Goal: Task Accomplishment & Management: Complete application form

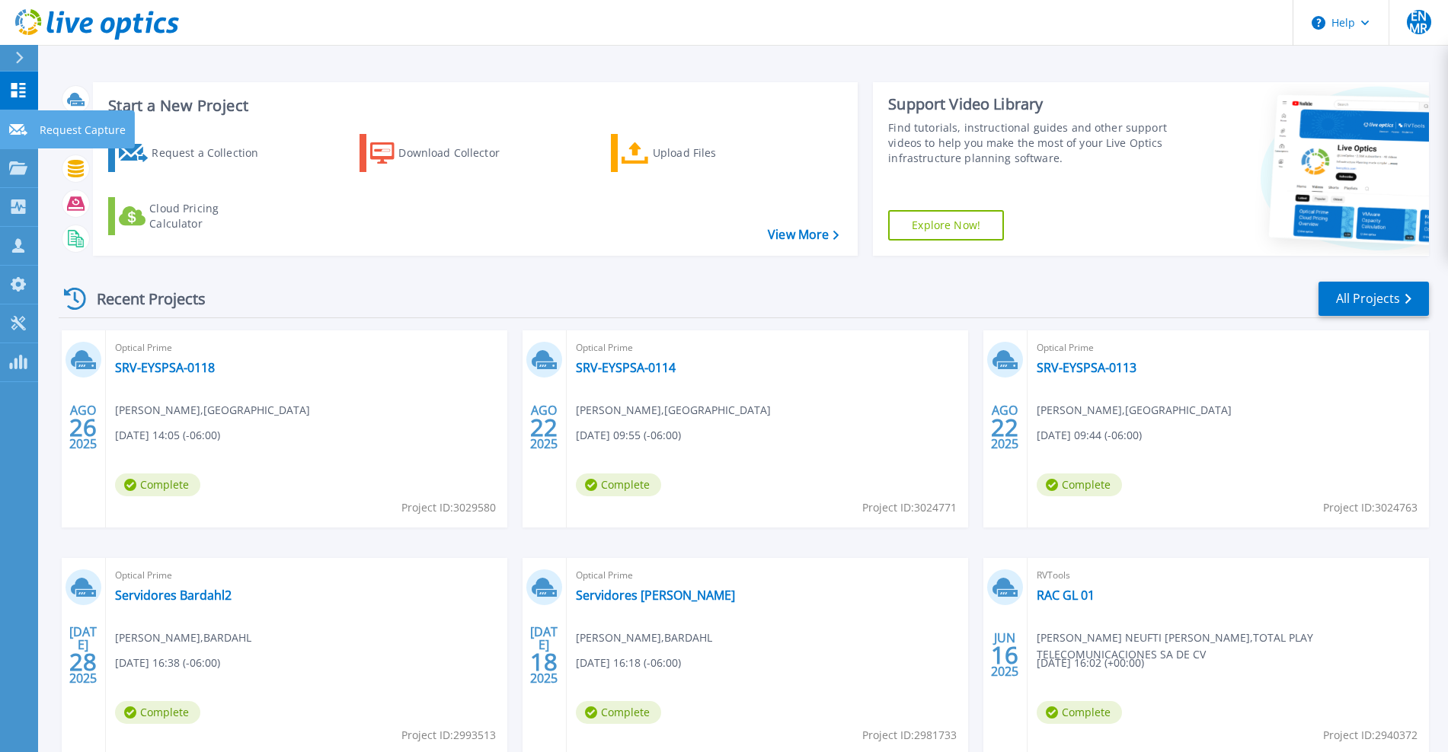
click at [24, 129] on icon at bounding box center [18, 129] width 18 height 11
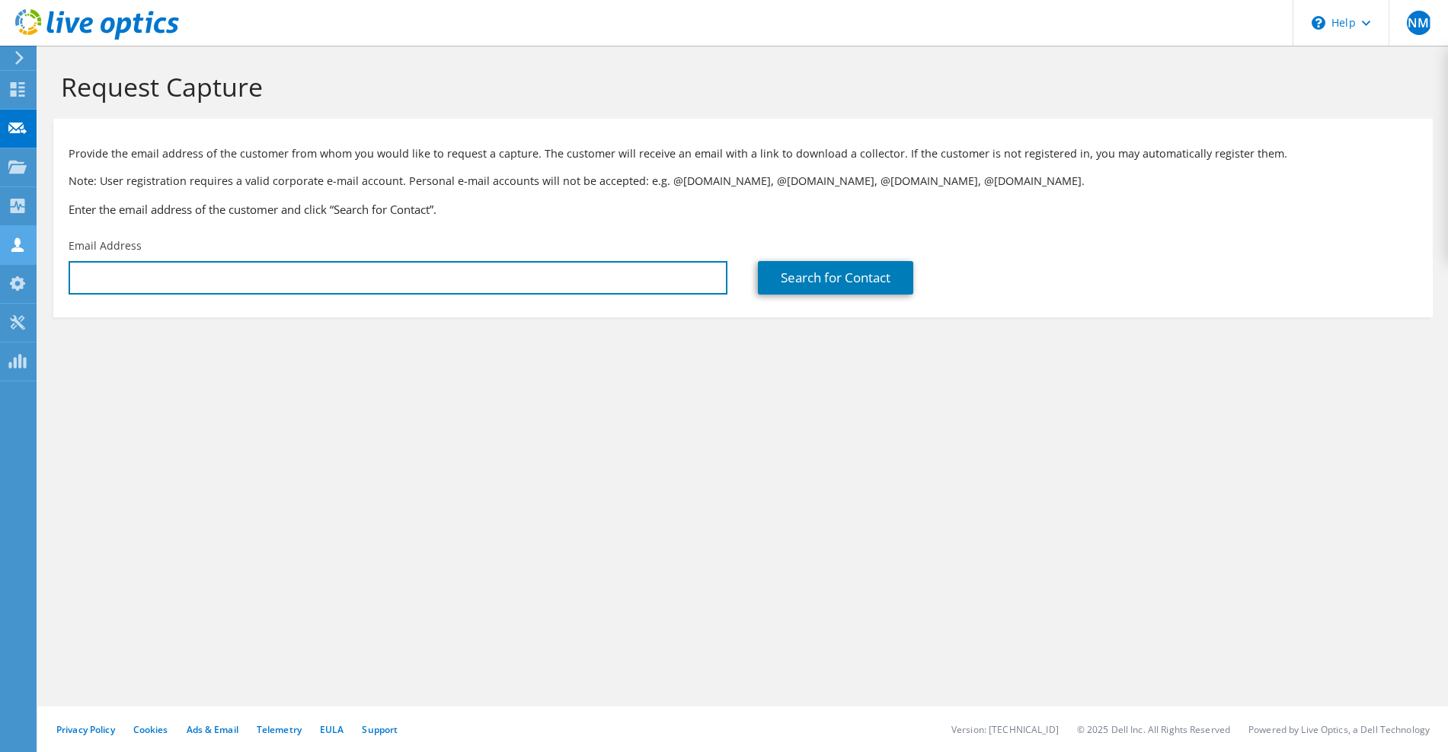
drag, startPoint x: 323, startPoint y: 282, endPoint x: 26, endPoint y: 240, distance: 299.9
click at [323, 282] on input "text" at bounding box center [398, 278] width 659 height 34
click at [526, 286] on input "text" at bounding box center [398, 278] width 659 height 34
paste input "javier.uicab@transporteyucatan.org.mx"
type input "javier.uicab@transporteyucatan.org.mx"
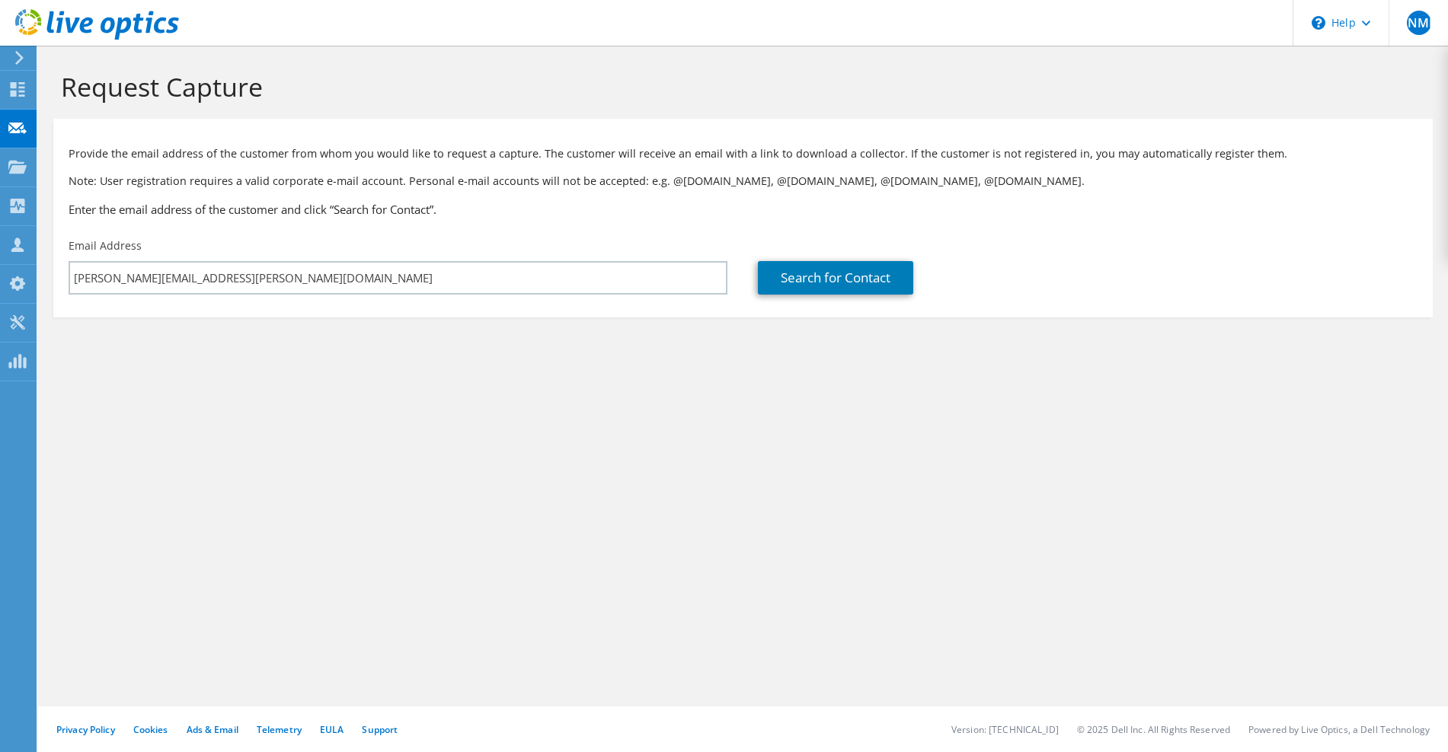
click at [420, 343] on section "Request Capture Provide the email address of the customer from whom you would l…" at bounding box center [743, 220] width 1410 height 348
click at [794, 268] on link "Search for Contact" at bounding box center [835, 278] width 155 height 34
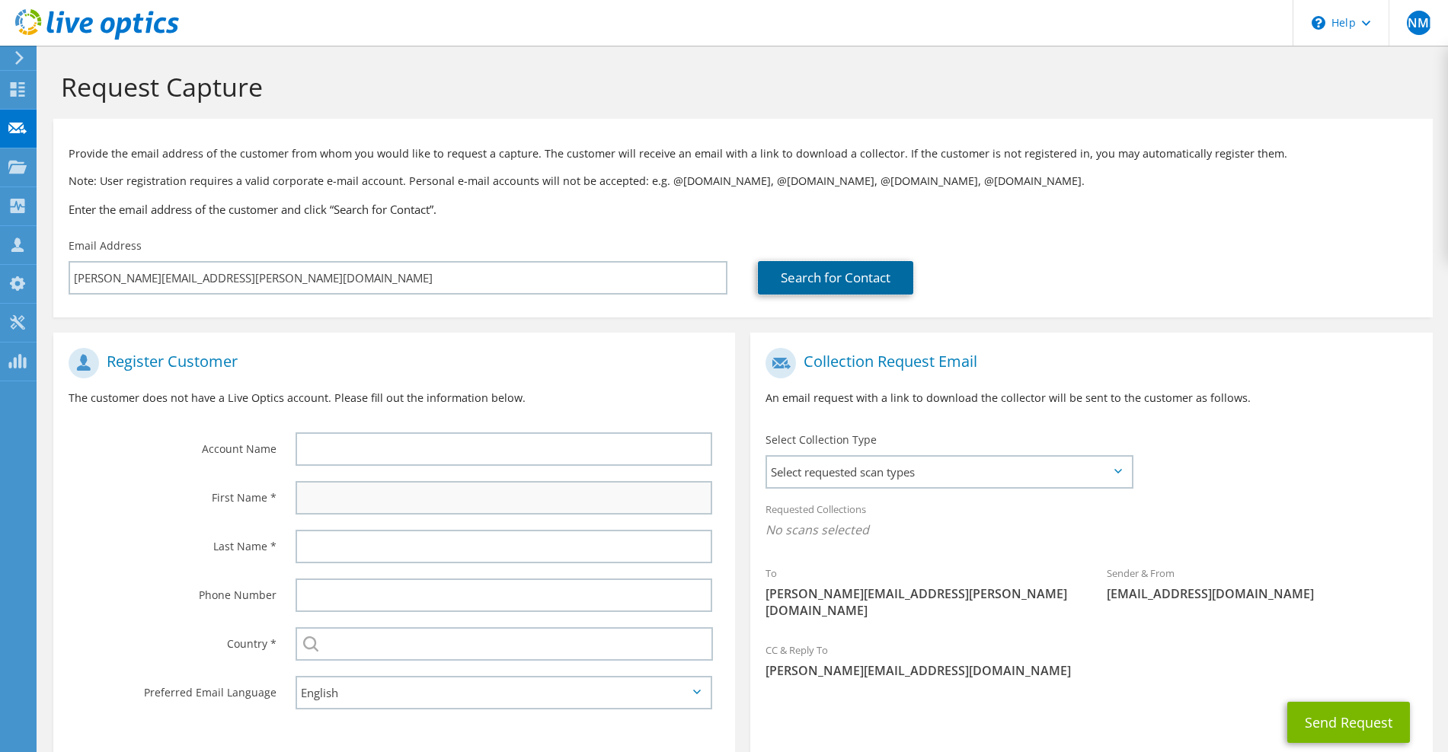
scroll to position [81, 0]
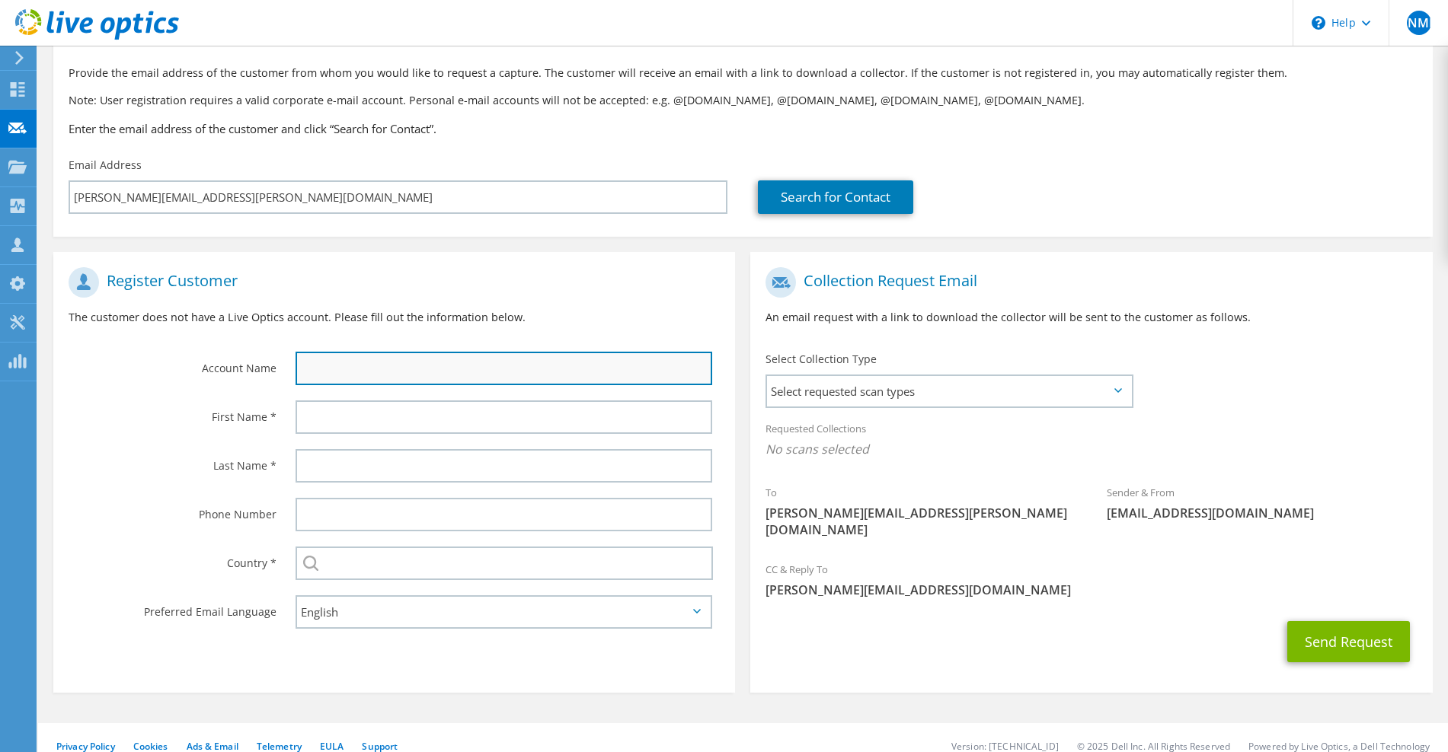
click at [388, 372] on input "text" at bounding box center [503, 369] width 417 height 34
type input "Javier"
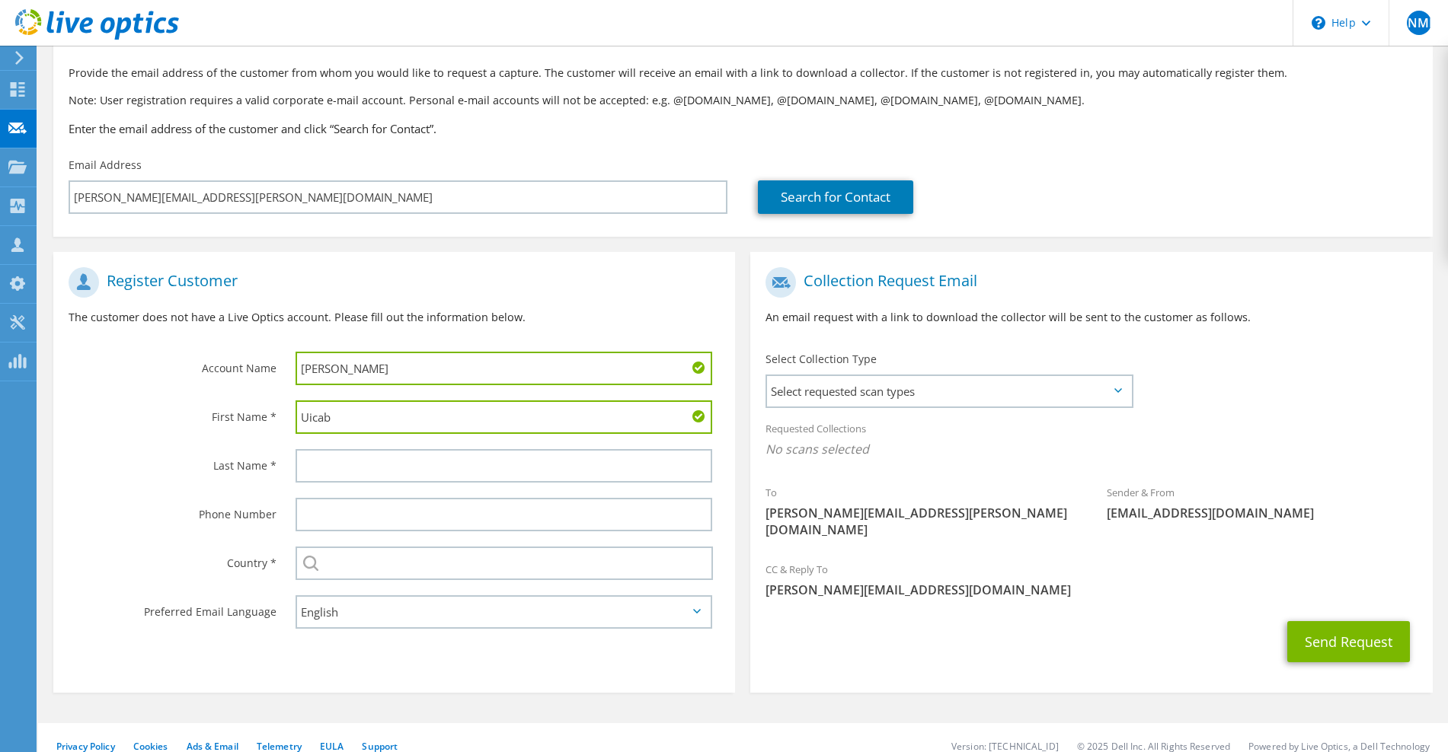
type input "Uicab"
type input "x"
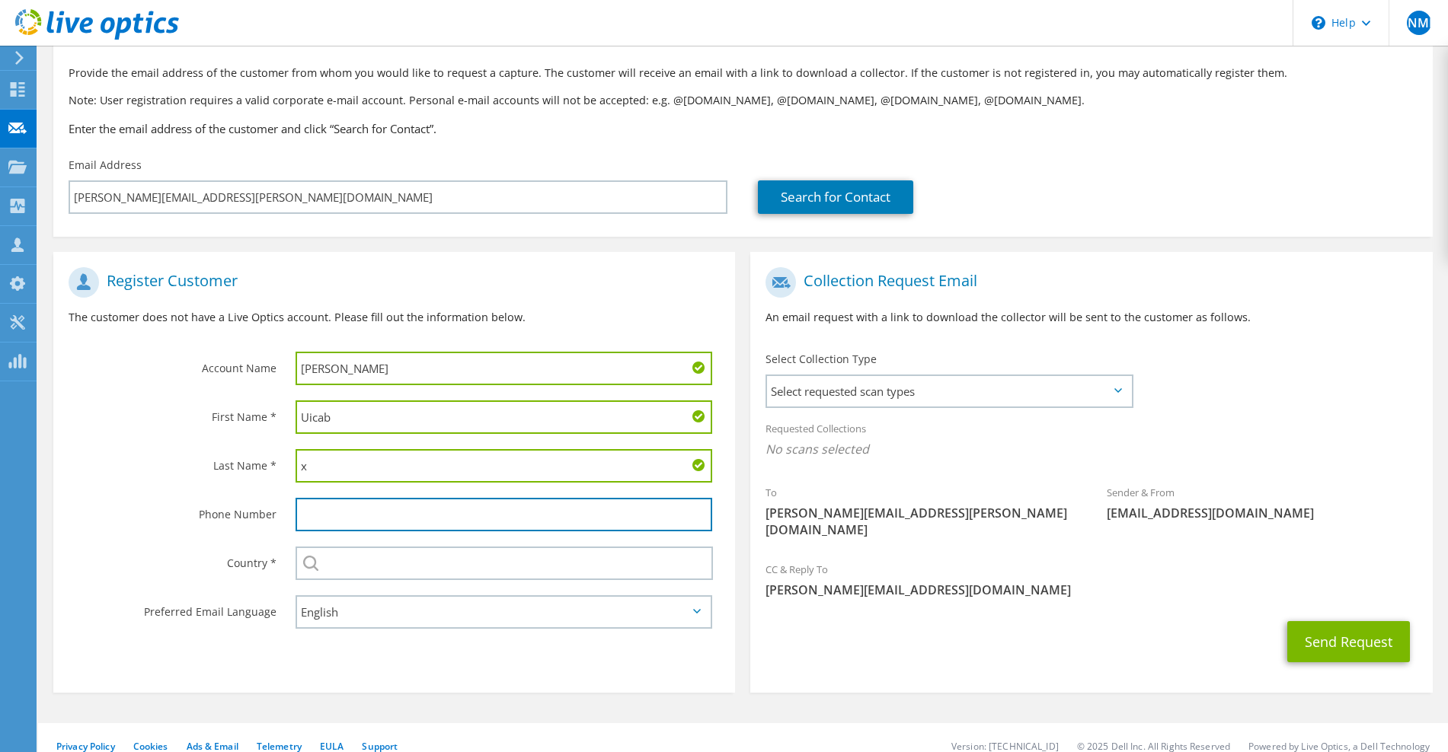
paste input "999 530 5447"
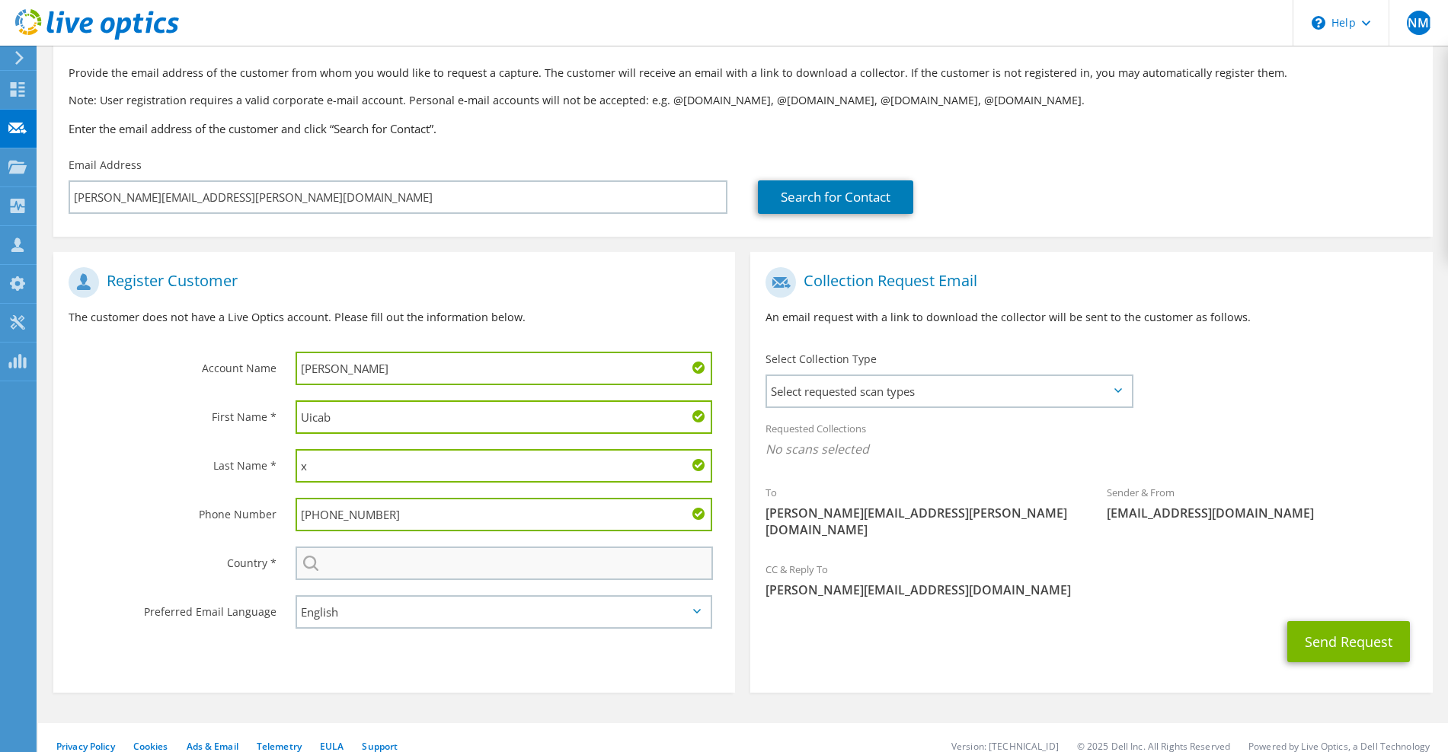
type input "999 530 5447"
click at [409, 557] on input "text" at bounding box center [503, 564] width 417 height 34
type input "México"
type input "[GEOGRAPHIC_DATA]"
click at [951, 398] on span "Select requested scan types" at bounding box center [948, 391] width 363 height 30
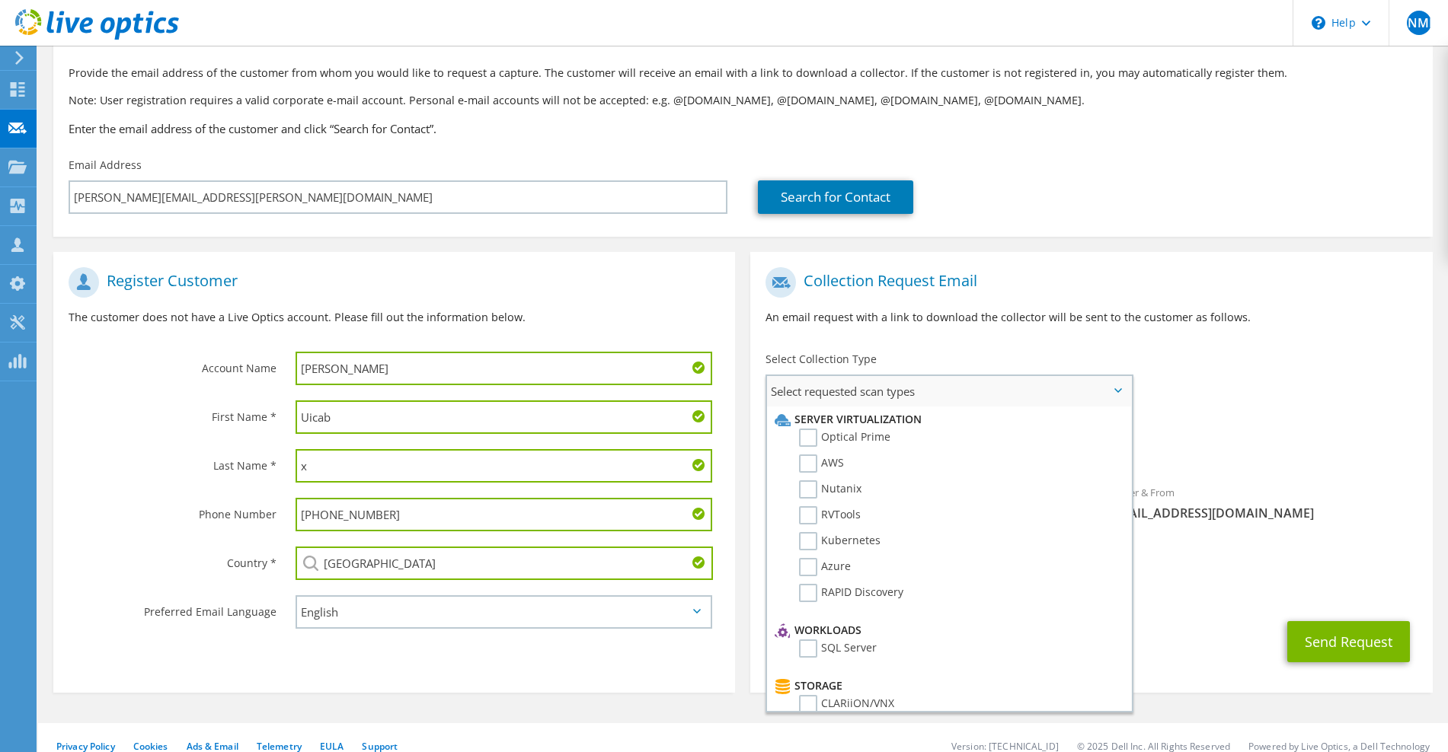
click at [927, 439] on li "Optical Prime" at bounding box center [947, 442] width 352 height 26
click at [868, 434] on label "Optical Prime" at bounding box center [844, 438] width 91 height 18
click at [0, 0] on input "Optical Prime" at bounding box center [0, 0] width 0 height 0
click at [828, 463] on label "AWS" at bounding box center [821, 464] width 45 height 18
click at [0, 0] on input "AWS" at bounding box center [0, 0] width 0 height 0
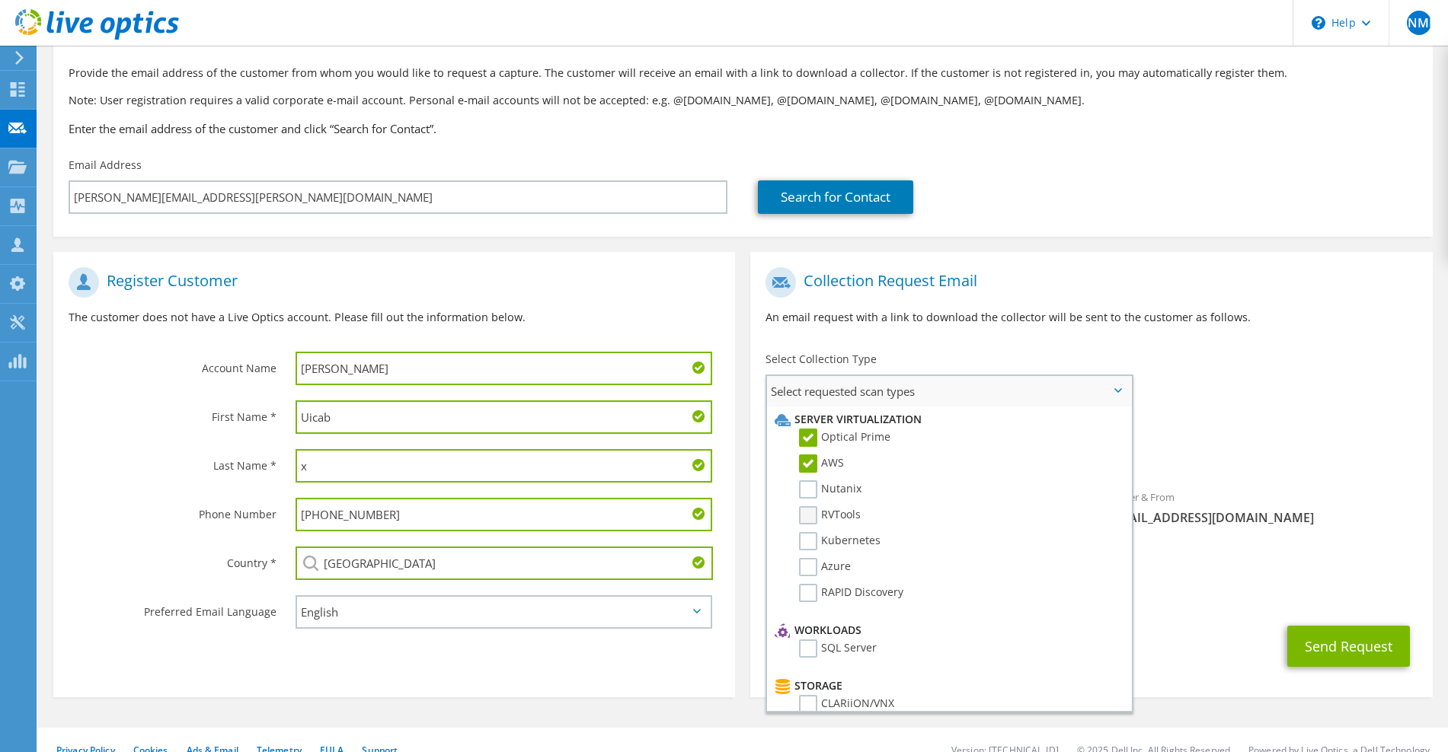
click at [806, 516] on label "RVTools" at bounding box center [830, 515] width 62 height 18
click at [0, 0] on input "RVTools" at bounding box center [0, 0] width 0 height 0
click at [808, 497] on label "Nutanix" at bounding box center [830, 490] width 62 height 18
click at [0, 0] on input "Nutanix" at bounding box center [0, 0] width 0 height 0
click at [804, 545] on label "Kubernetes" at bounding box center [839, 541] width 81 height 18
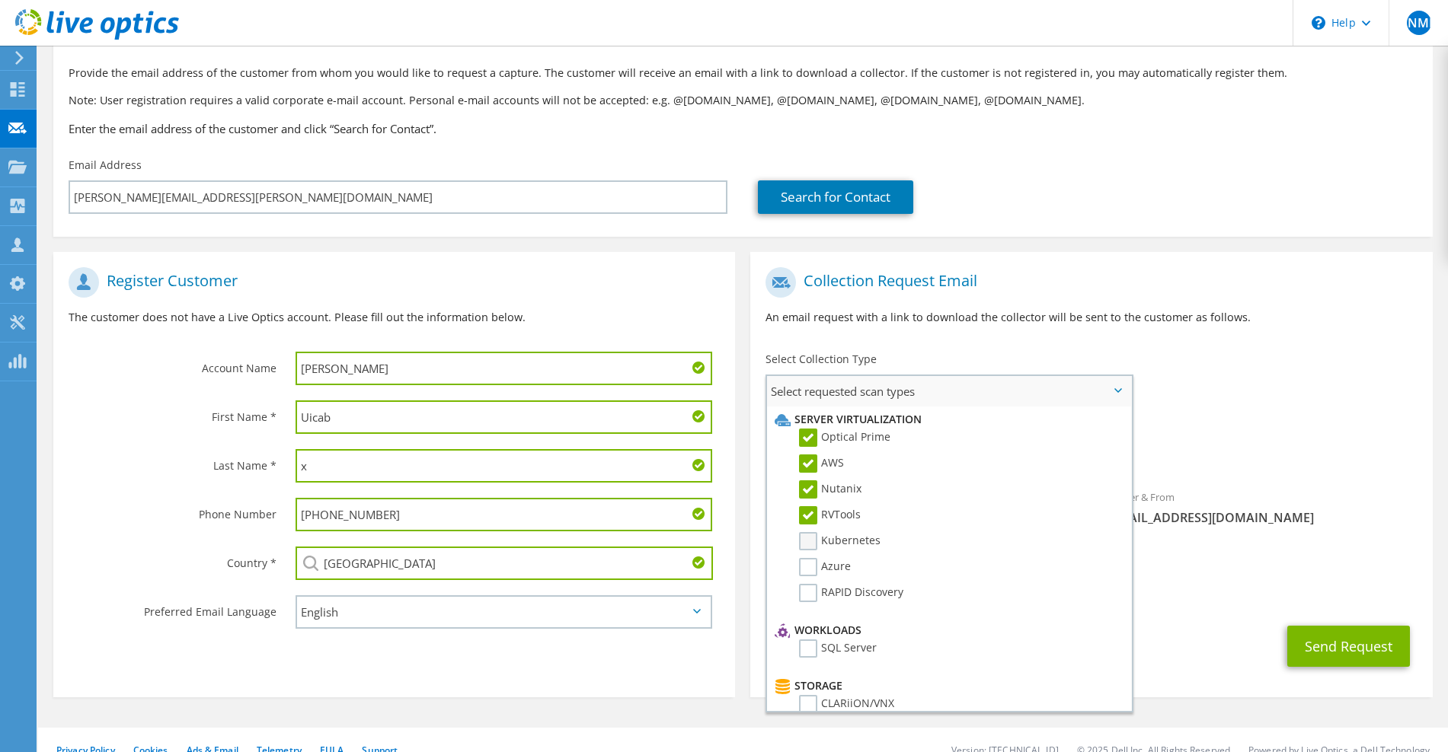
click at [0, 0] on input "Kubernetes" at bounding box center [0, 0] width 0 height 0
click at [806, 570] on label "Azure" at bounding box center [825, 567] width 52 height 18
click at [0, 0] on input "Azure" at bounding box center [0, 0] width 0 height 0
click at [809, 596] on label "RAPID Discovery" at bounding box center [851, 593] width 104 height 18
click at [0, 0] on input "RAPID Discovery" at bounding box center [0, 0] width 0 height 0
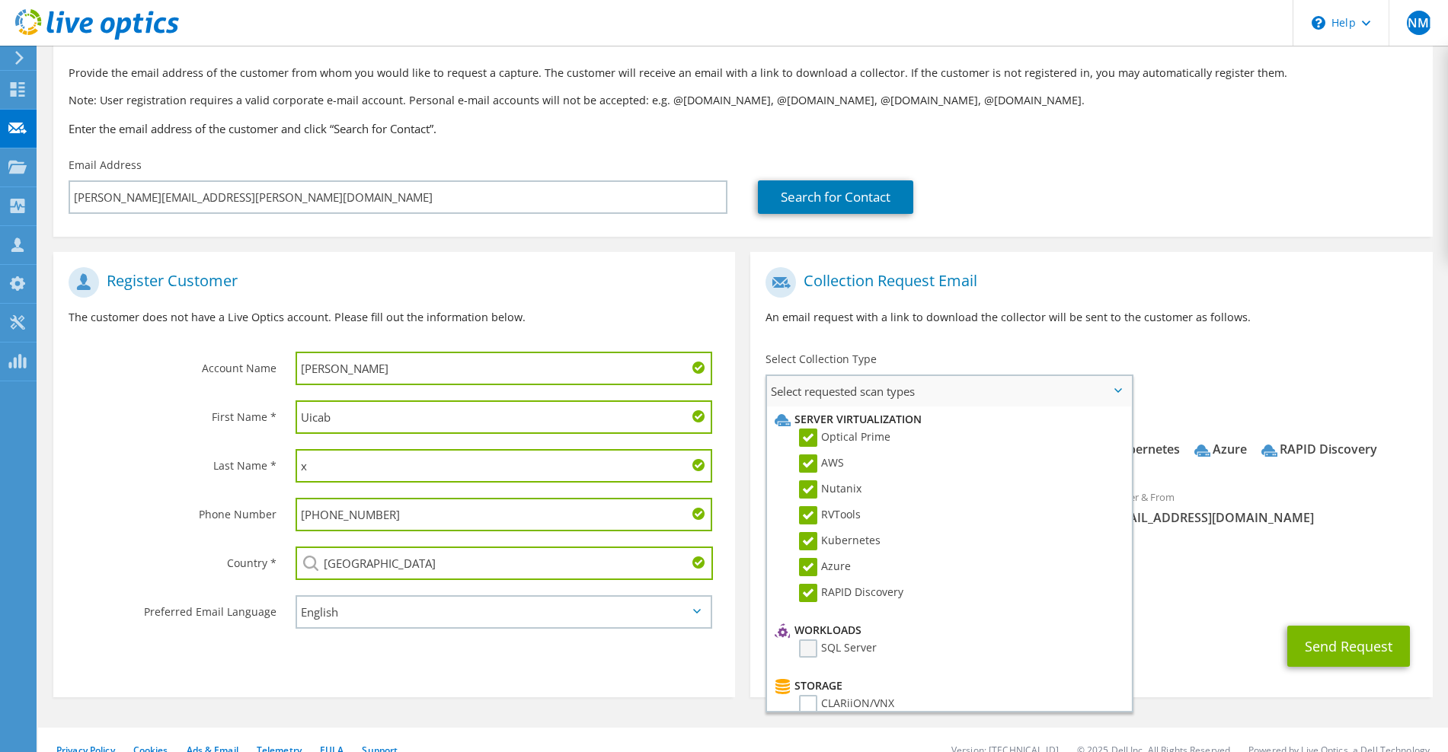
click at [807, 647] on label "SQL Server" at bounding box center [838, 649] width 78 height 18
click at [0, 0] on input "SQL Server" at bounding box center [0, 0] width 0 height 0
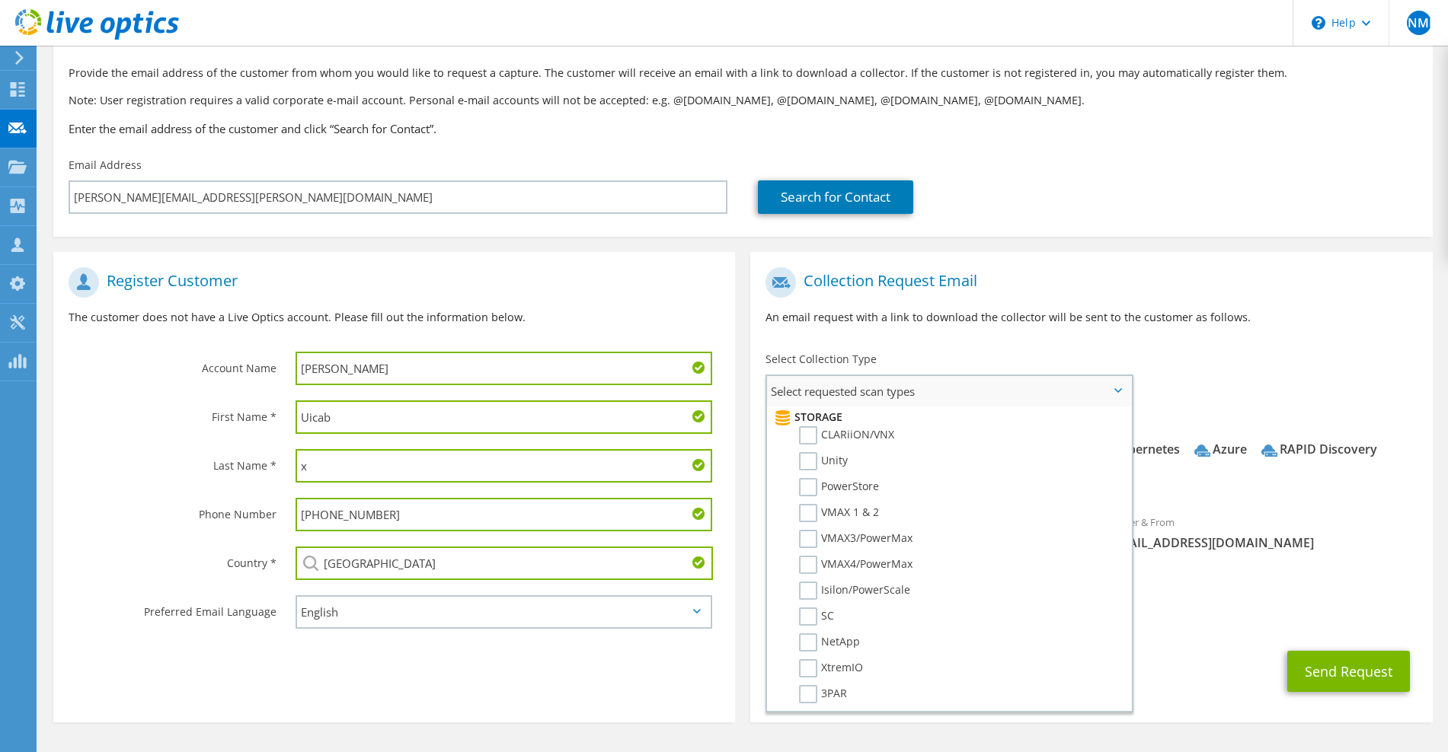
scroll to position [270, 0]
click at [813, 433] on label "CLARiiON/VNX" at bounding box center [846, 434] width 95 height 18
click at [0, 0] on input "CLARiiON/VNX" at bounding box center [0, 0] width 0 height 0
click at [809, 454] on label "Unity" at bounding box center [823, 460] width 49 height 18
click at [0, 0] on input "Unity" at bounding box center [0, 0] width 0 height 0
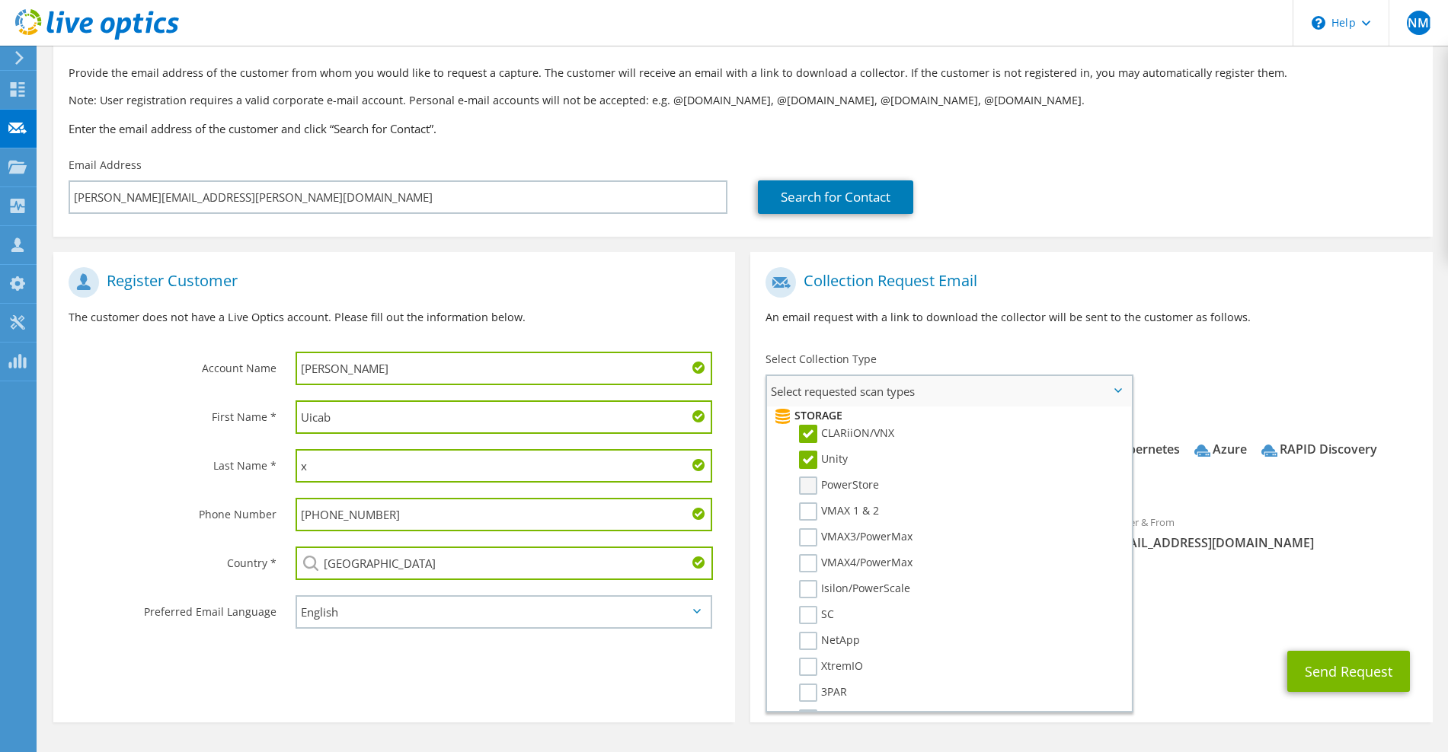
click at [813, 478] on label "PowerStore" at bounding box center [839, 486] width 80 height 18
click at [0, 0] on input "PowerStore" at bounding box center [0, 0] width 0 height 0
click at [814, 513] on label "VMAX 1 & 2" at bounding box center [839, 512] width 80 height 18
click at [0, 0] on input "VMAX 1 & 2" at bounding box center [0, 0] width 0 height 0
click at [808, 541] on label "VMAX3/PowerMax" at bounding box center [855, 538] width 113 height 18
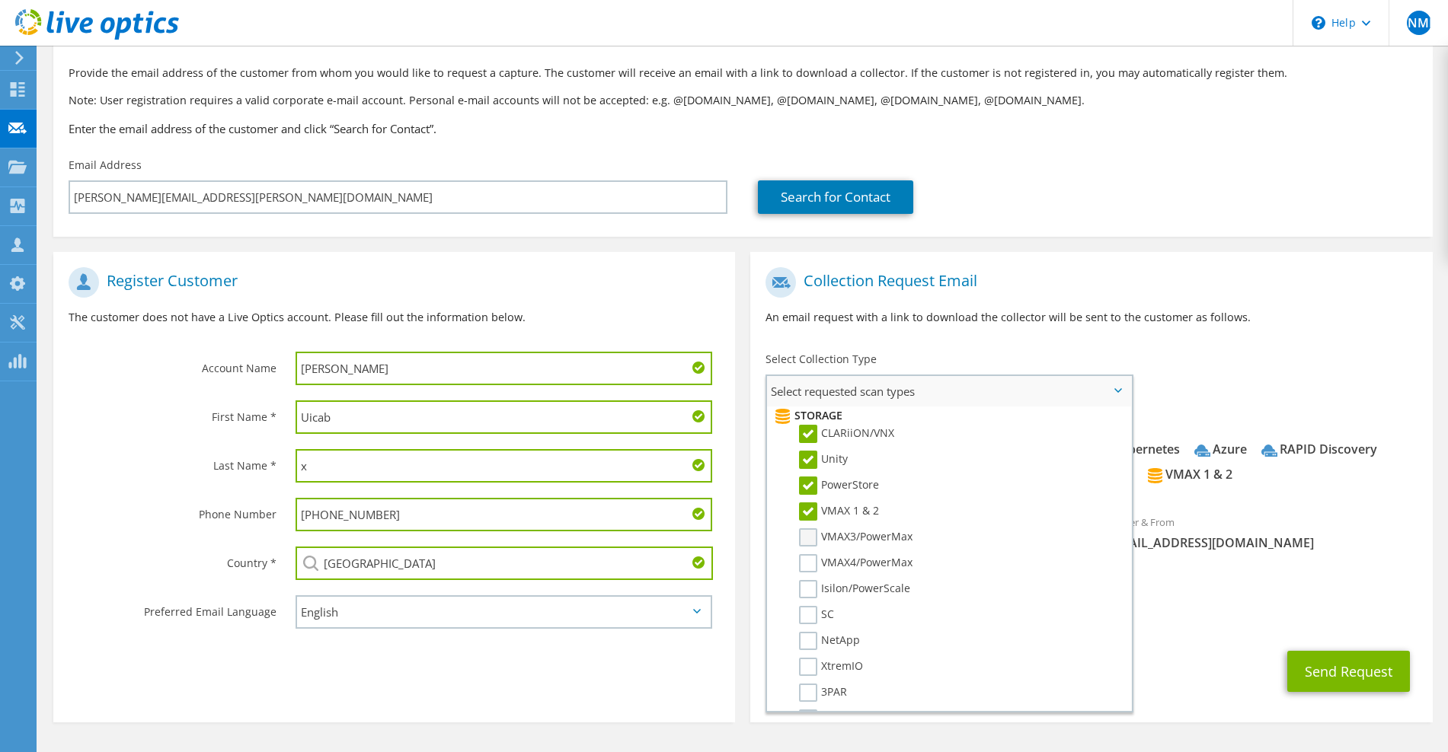
click at [0, 0] on input "VMAX3/PowerMax" at bounding box center [0, 0] width 0 height 0
click at [806, 570] on label "VMAX4/PowerMax" at bounding box center [855, 563] width 113 height 18
click at [0, 0] on input "VMAX4/PowerMax" at bounding box center [0, 0] width 0 height 0
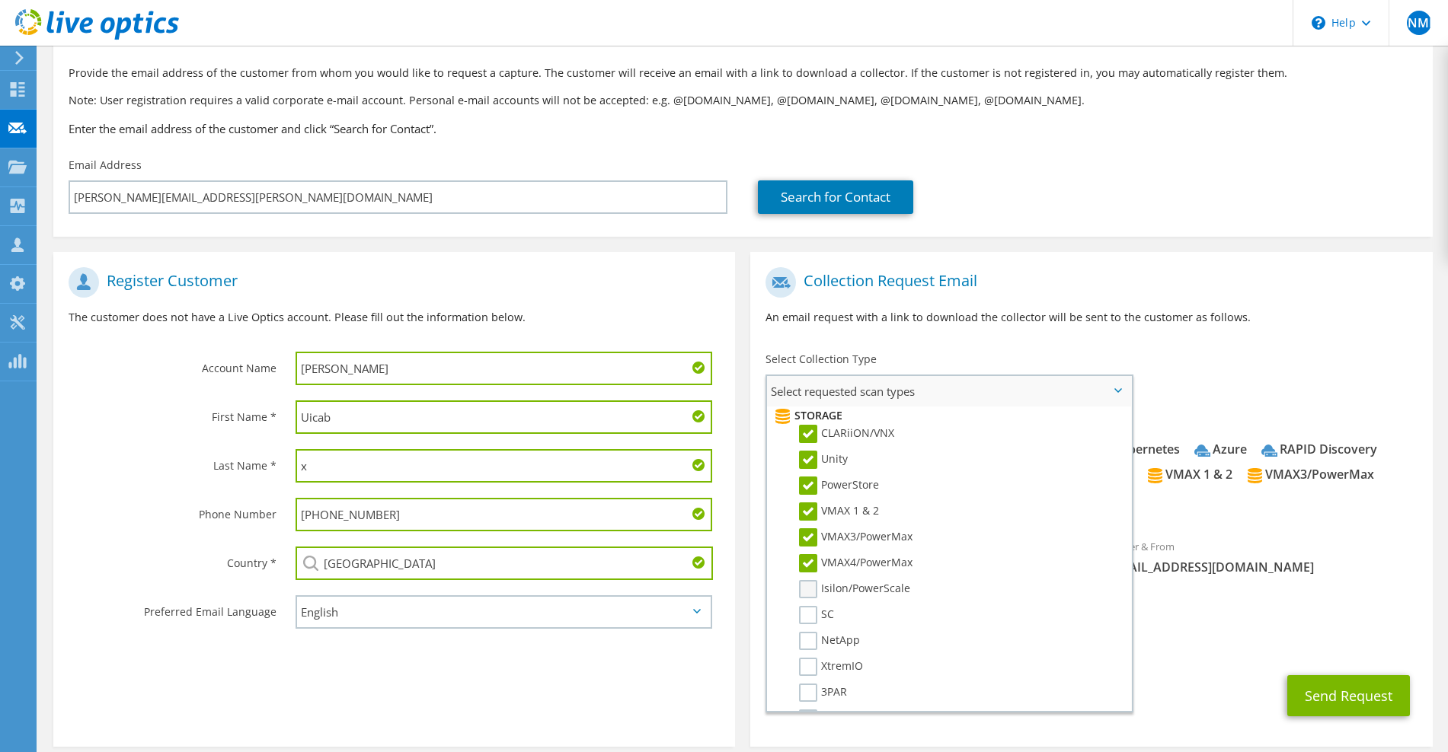
click at [804, 592] on label "Isilon/PowerScale" at bounding box center [854, 589] width 111 height 18
click at [0, 0] on input "Isilon/PowerScale" at bounding box center [0, 0] width 0 height 0
click at [806, 624] on li "SC" at bounding box center [947, 619] width 352 height 26
click at [806, 642] on label "NetApp" at bounding box center [829, 641] width 61 height 18
click at [0, 0] on input "NetApp" at bounding box center [0, 0] width 0 height 0
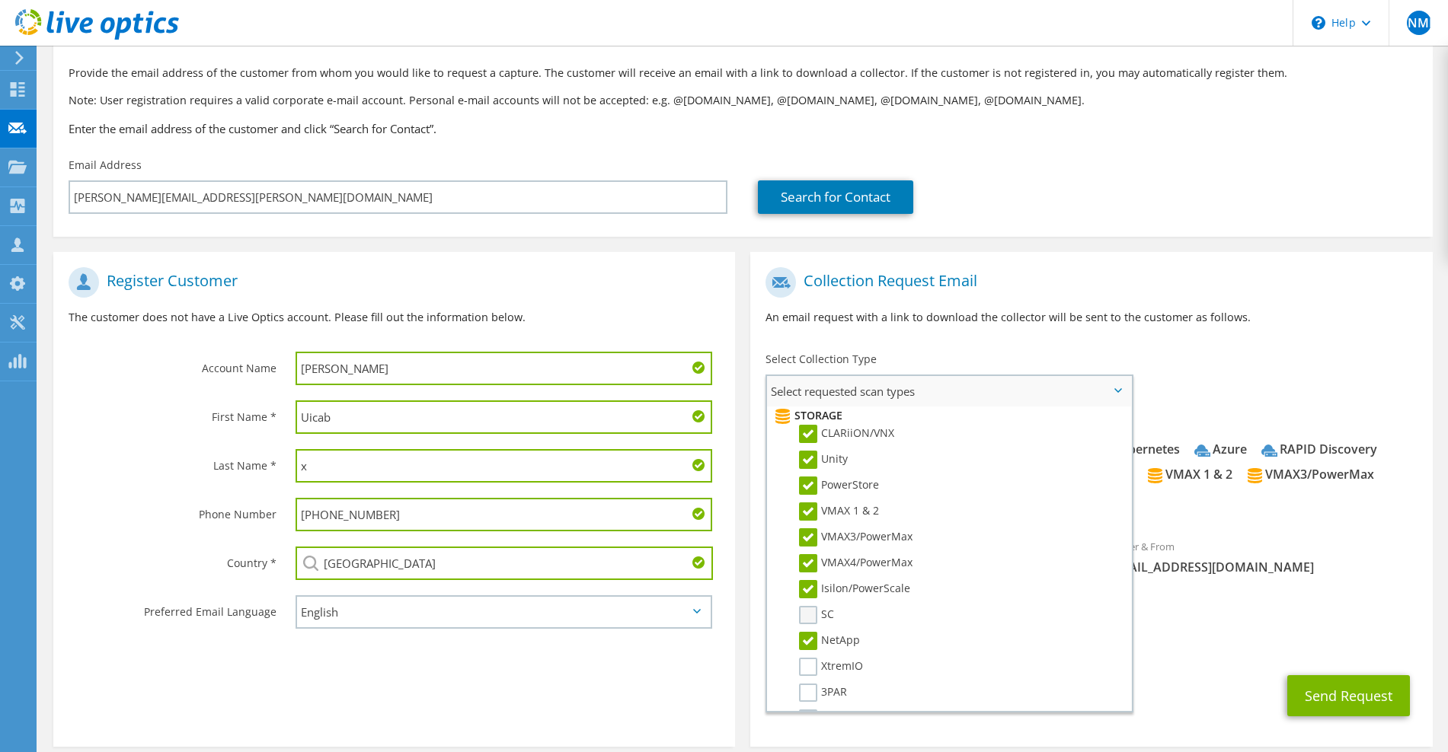
click at [815, 608] on label "SC" at bounding box center [816, 615] width 35 height 18
click at [0, 0] on input "SC" at bounding box center [0, 0] width 0 height 0
click at [810, 666] on label "XtremIO" at bounding box center [831, 667] width 64 height 18
click at [0, 0] on input "XtremIO" at bounding box center [0, 0] width 0 height 0
click at [810, 685] on label "3PAR" at bounding box center [823, 693] width 48 height 18
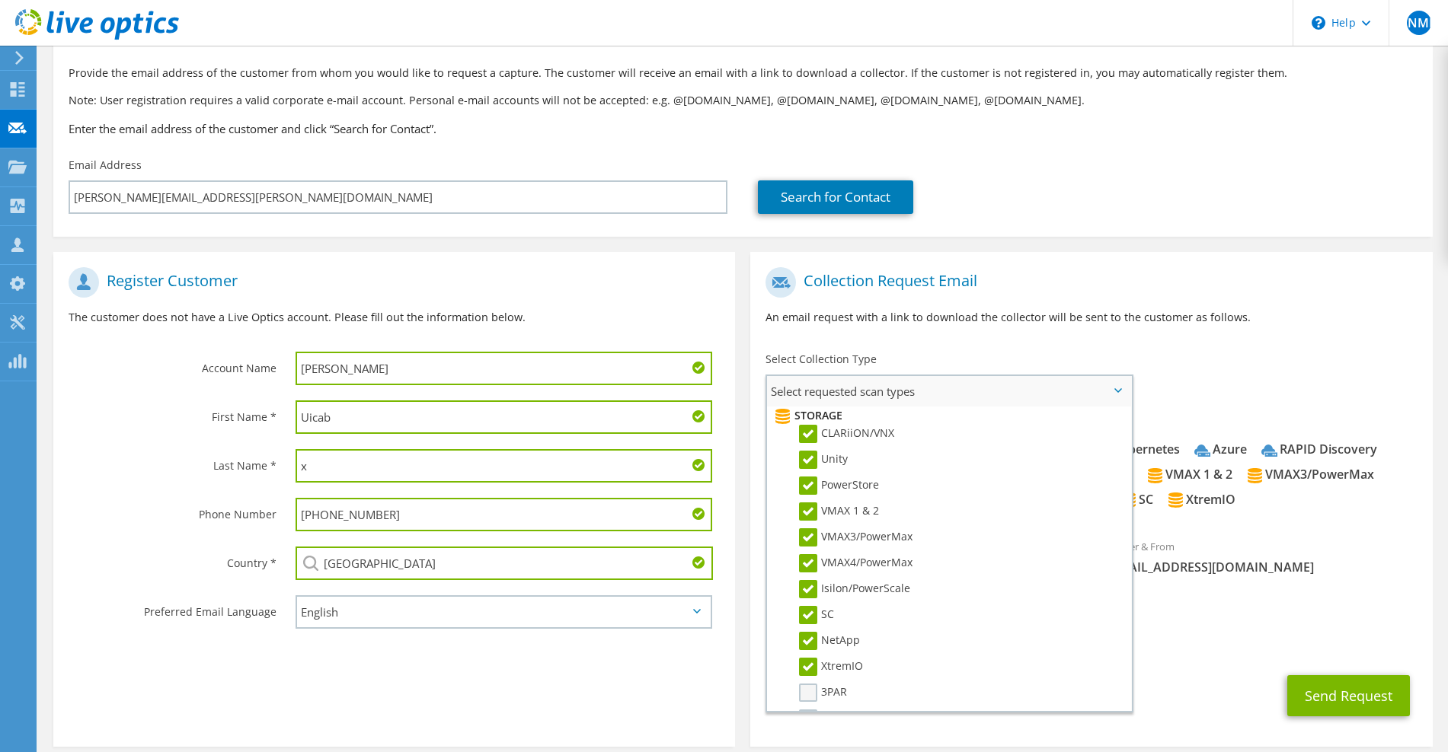
click at [0, 0] on input "3PAR" at bounding box center [0, 0] width 0 height 0
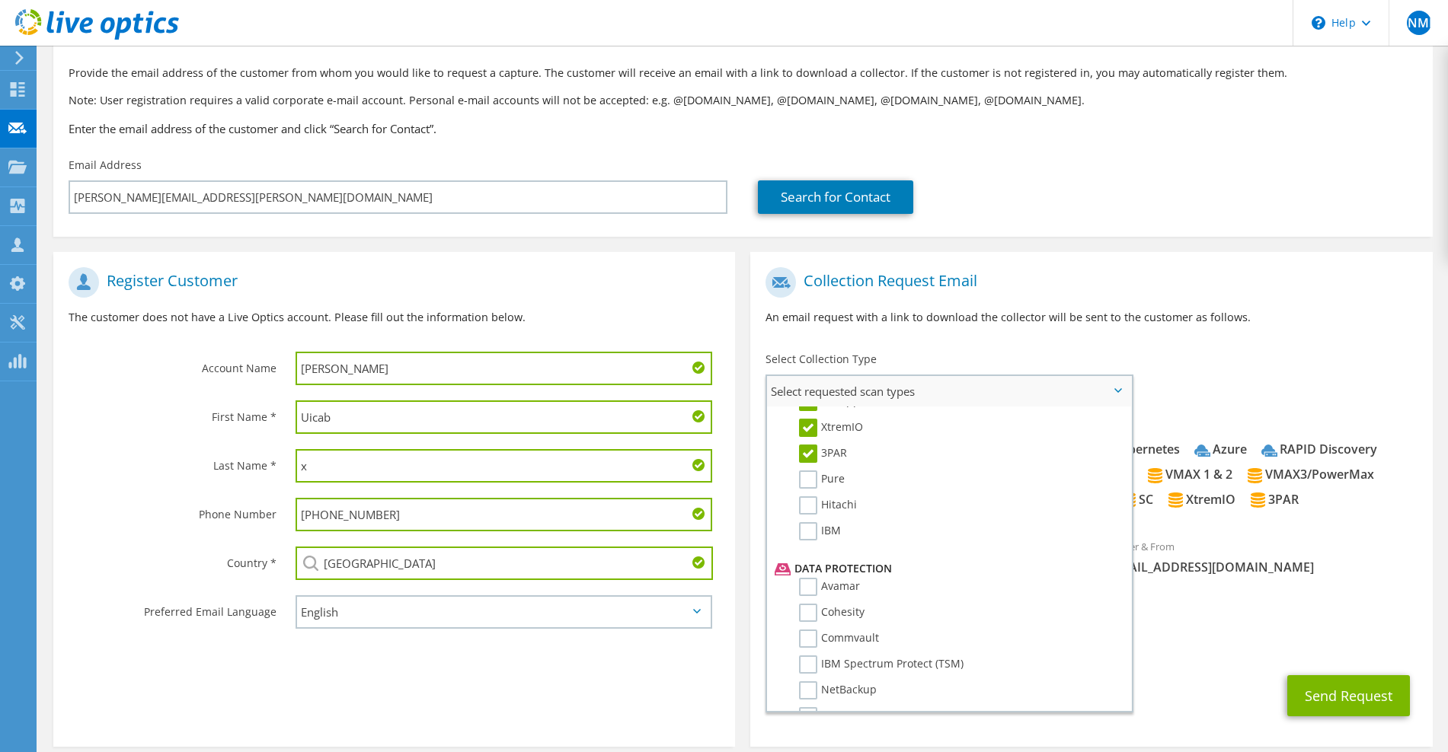
scroll to position [567, 0]
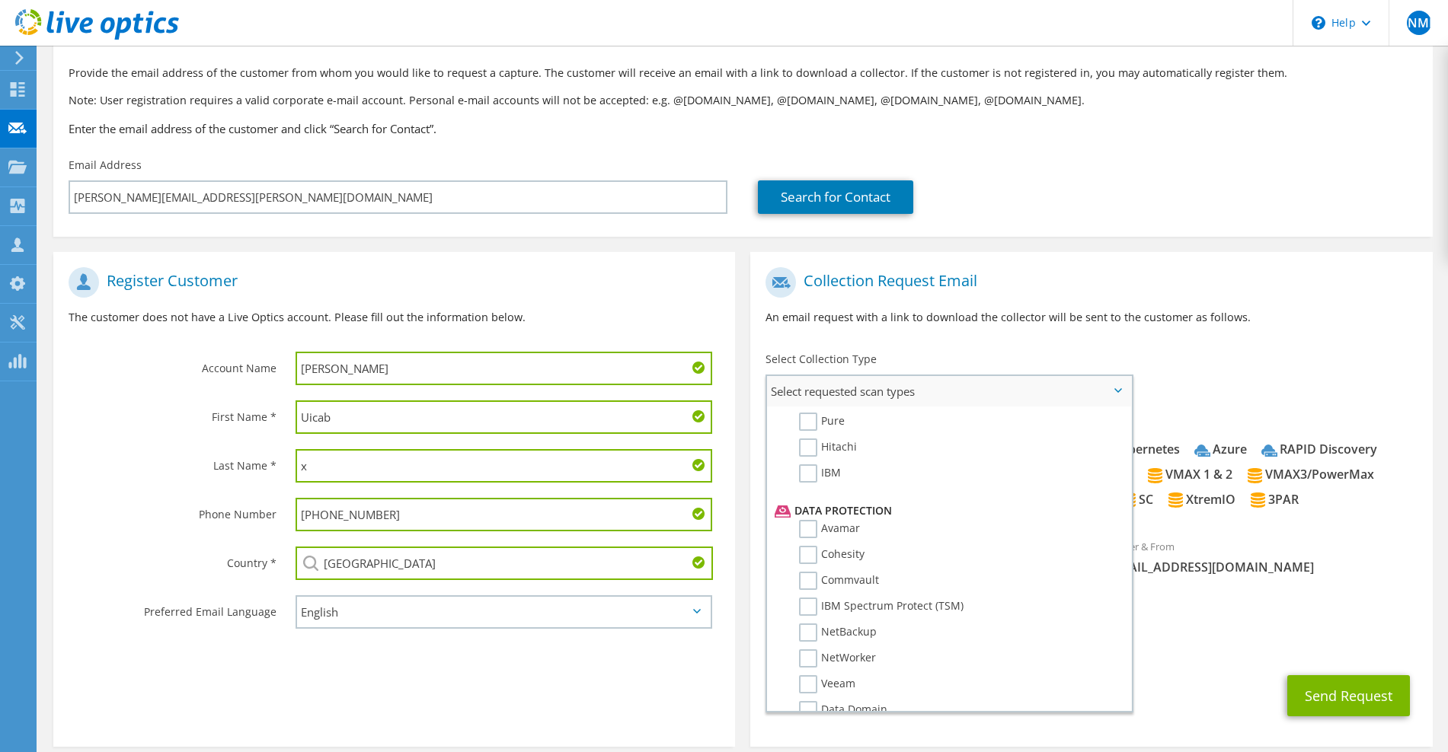
click at [812, 433] on li "Pure" at bounding box center [947, 426] width 352 height 26
click at [812, 431] on li "Pure" at bounding box center [947, 426] width 352 height 26
click at [810, 422] on label "Pure" at bounding box center [822, 422] width 46 height 18
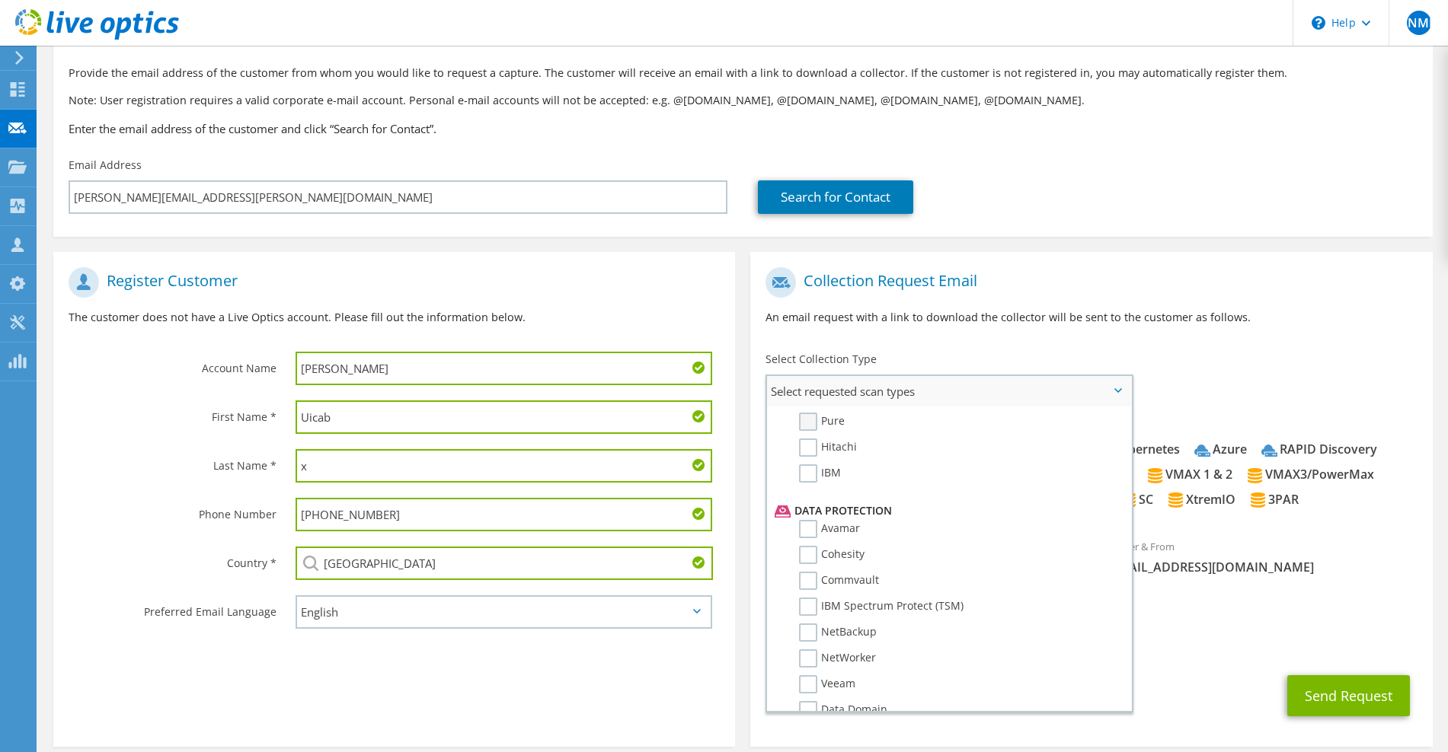
click at [0, 0] on input "Pure" at bounding box center [0, 0] width 0 height 0
click at [807, 445] on label "Hitachi" at bounding box center [828, 448] width 58 height 18
click at [0, 0] on input "Hitachi" at bounding box center [0, 0] width 0 height 0
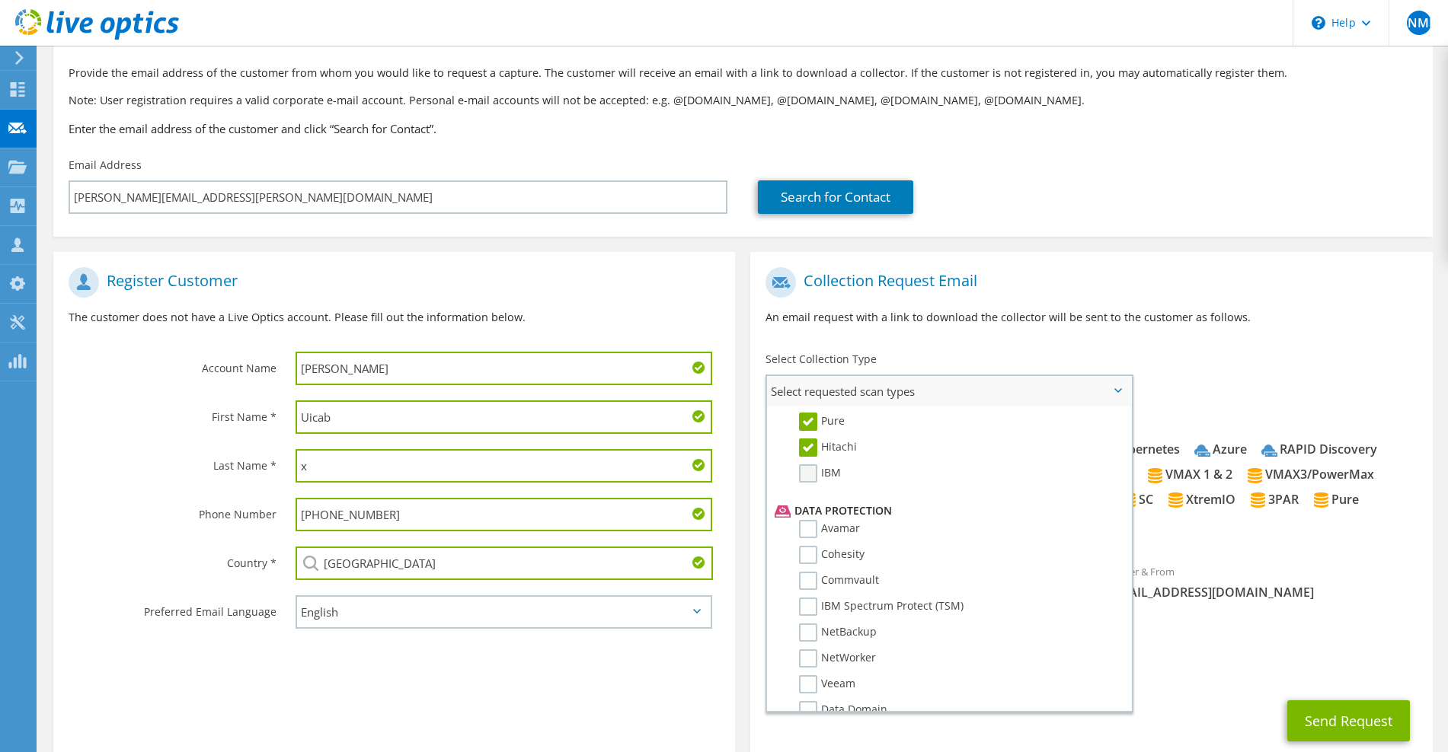
click at [810, 468] on label "IBM" at bounding box center [820, 474] width 42 height 18
click at [0, 0] on input "IBM" at bounding box center [0, 0] width 0 height 0
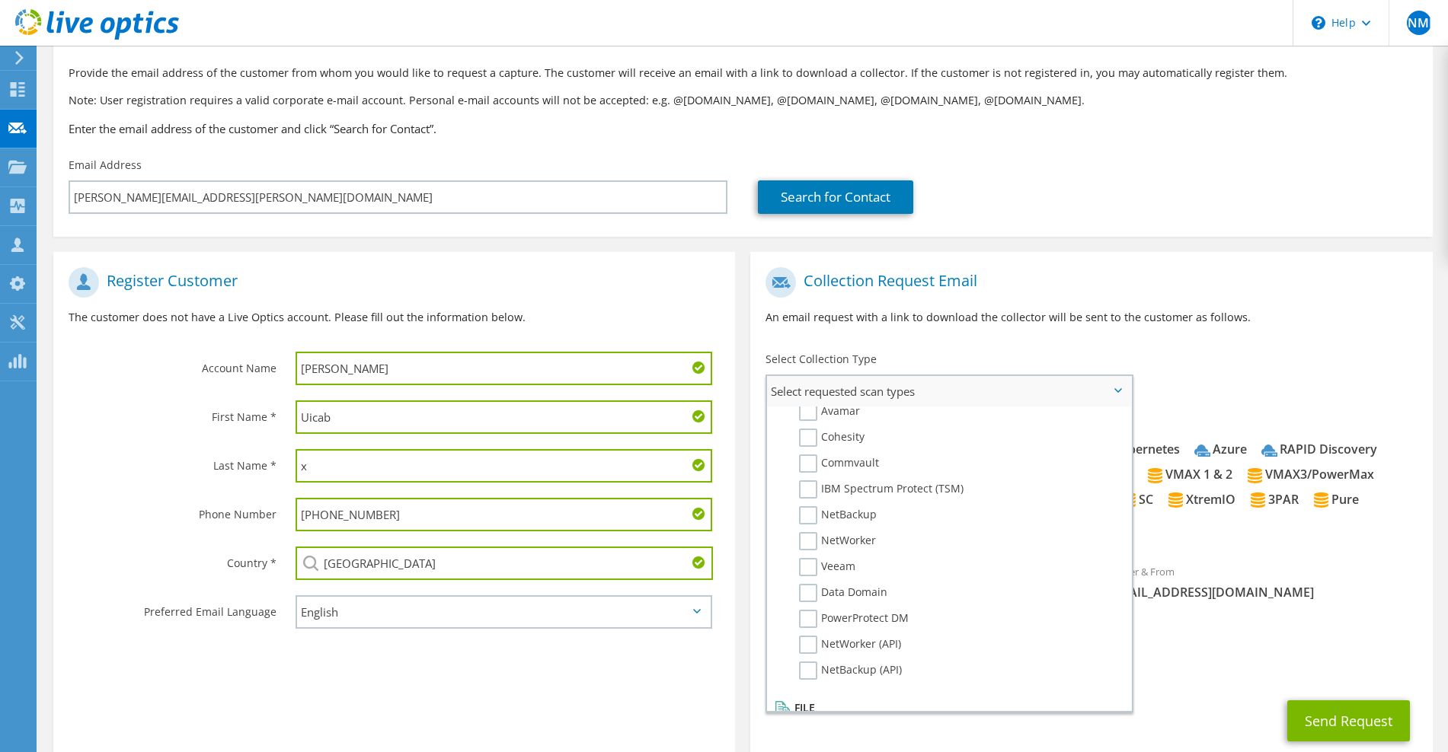
scroll to position [665, 0]
click at [808, 425] on label "Avamar" at bounding box center [829, 432] width 61 height 18
click at [0, 0] on input "Avamar" at bounding box center [0, 0] width 0 height 0
click at [809, 460] on label "Cohesity" at bounding box center [831, 458] width 65 height 18
click at [0, 0] on input "Cohesity" at bounding box center [0, 0] width 0 height 0
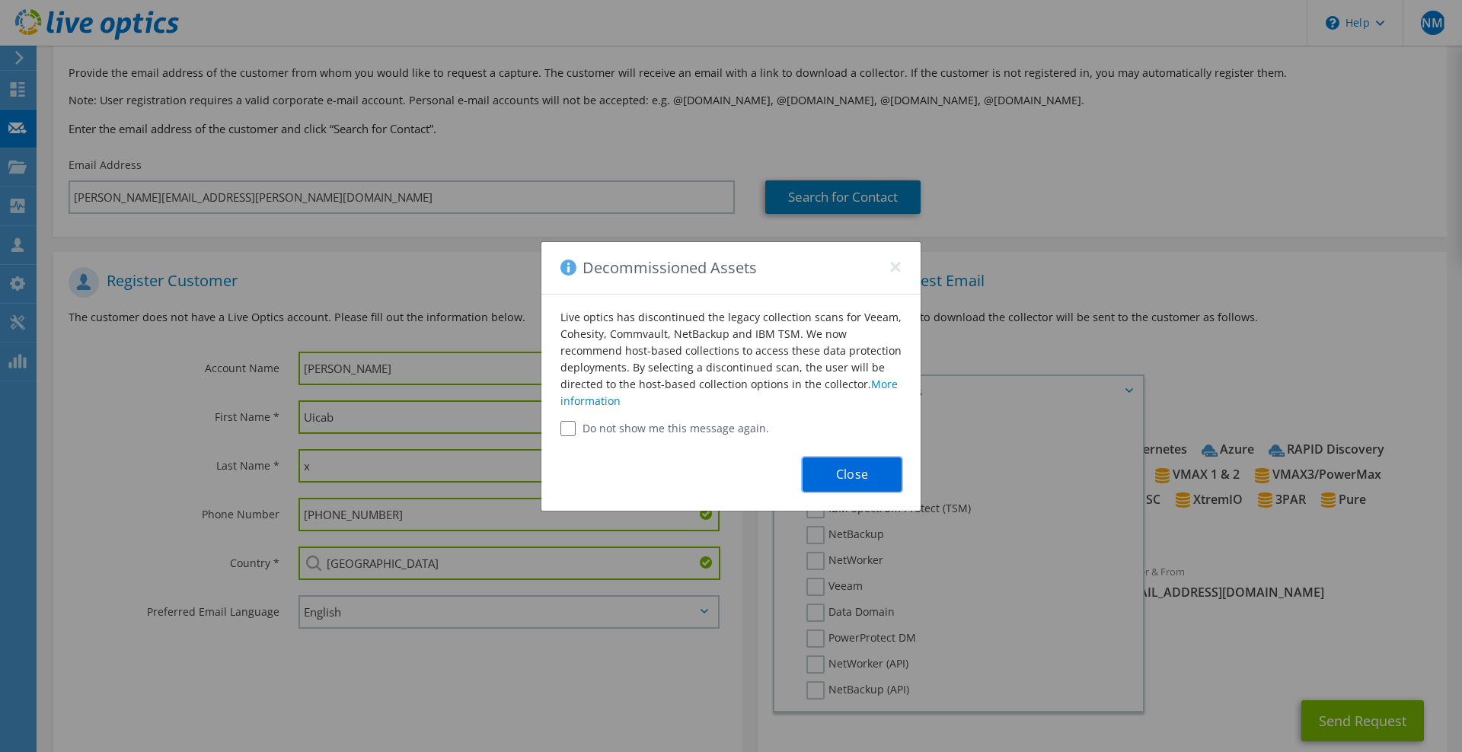
click at [815, 477] on button "Close" at bounding box center [852, 475] width 99 height 34
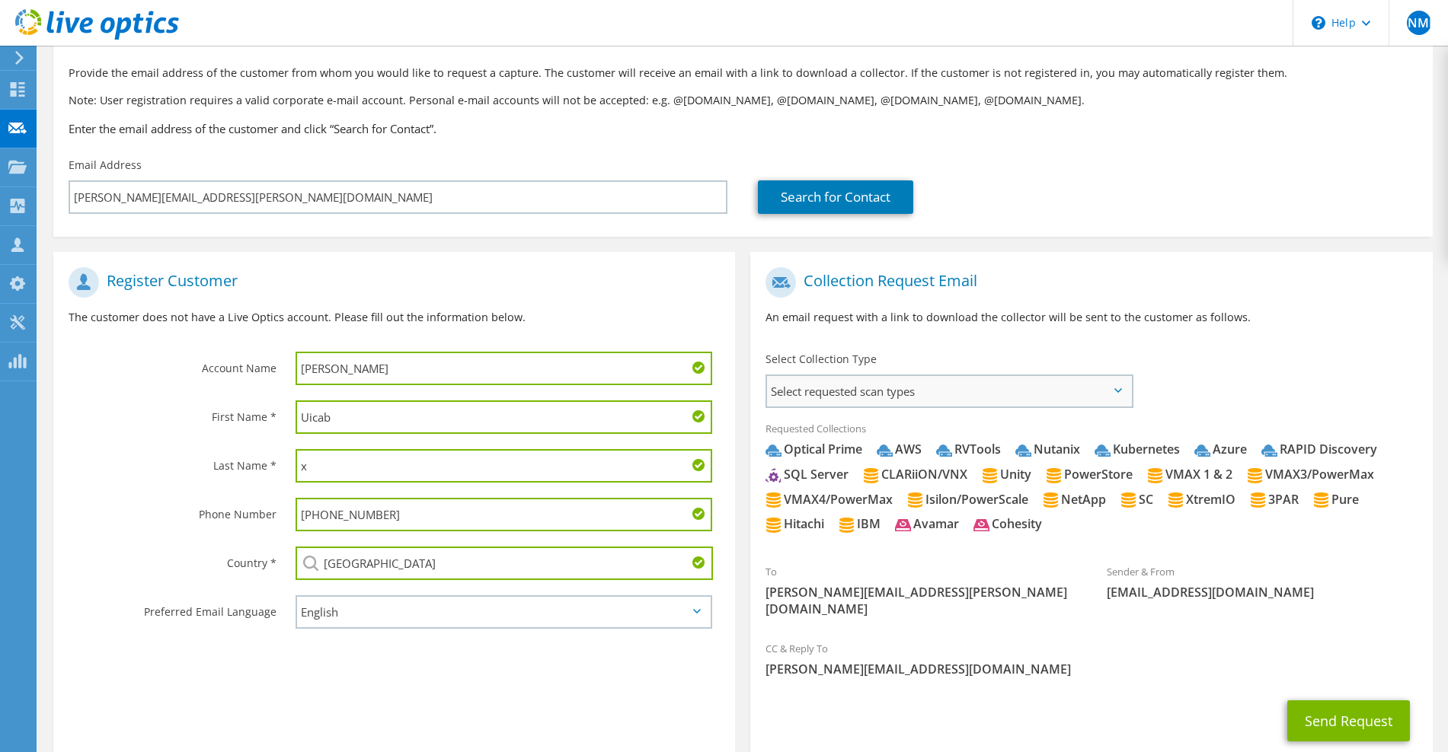
click at [841, 394] on span "Select requested scan types" at bounding box center [948, 391] width 363 height 30
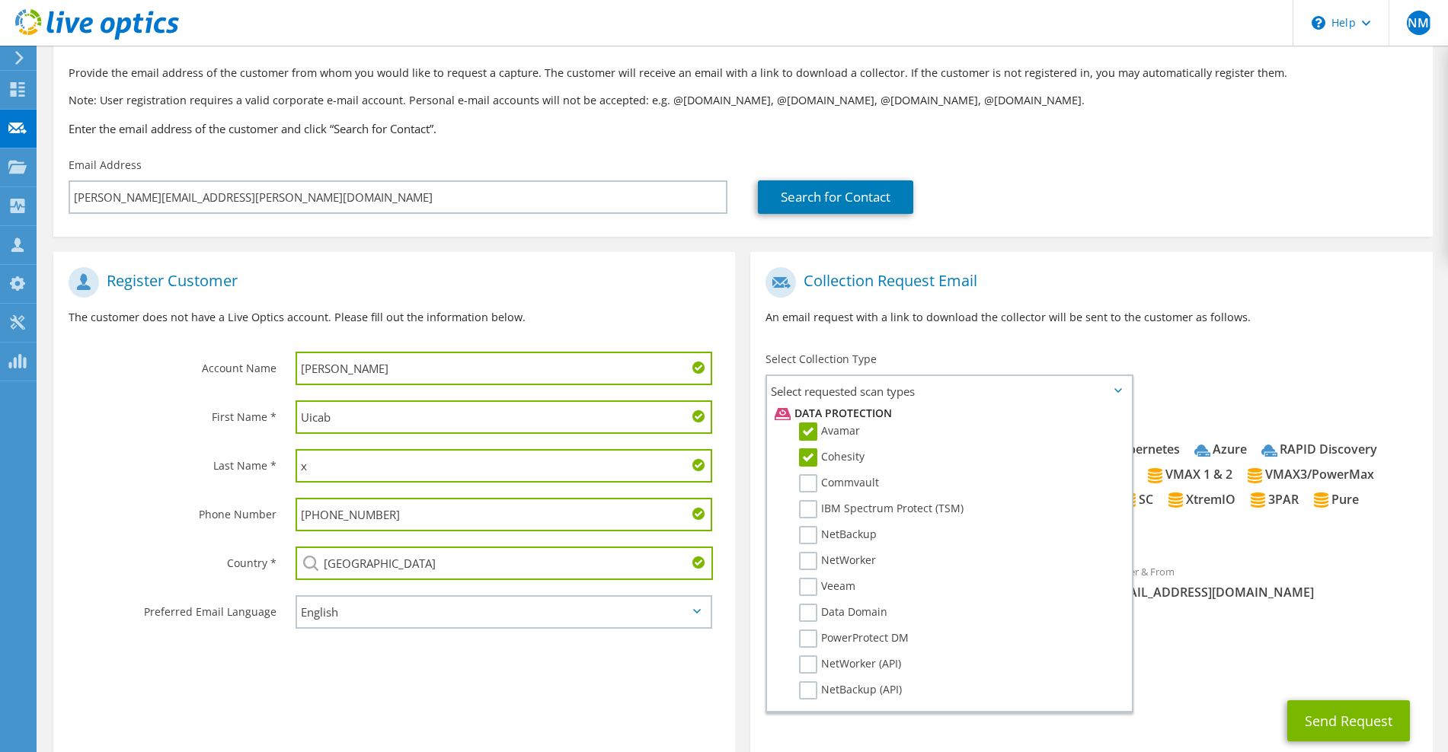
click at [810, 486] on label "Commvault" at bounding box center [839, 483] width 80 height 18
click at [0, 0] on input "Commvault" at bounding box center [0, 0] width 0 height 0
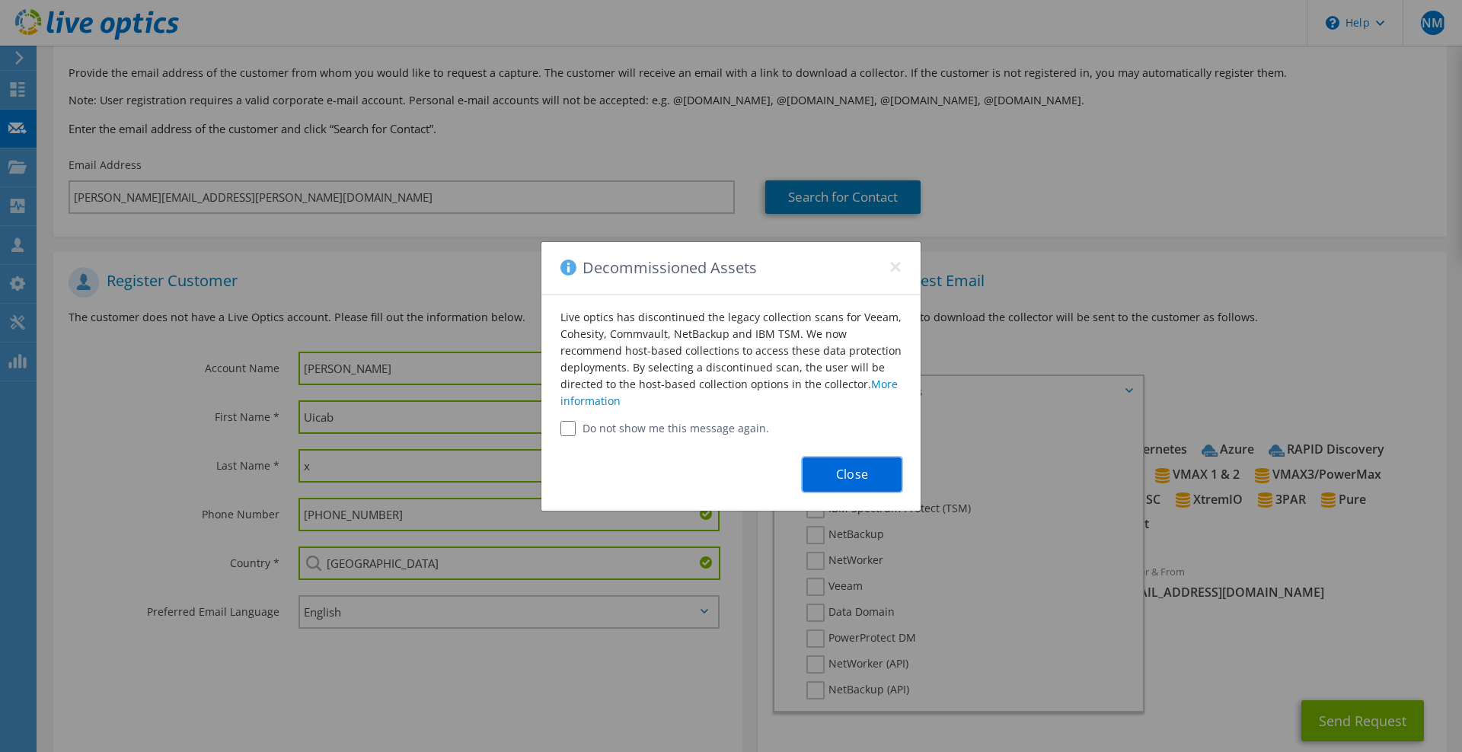
click at [828, 468] on button "Close" at bounding box center [852, 475] width 99 height 34
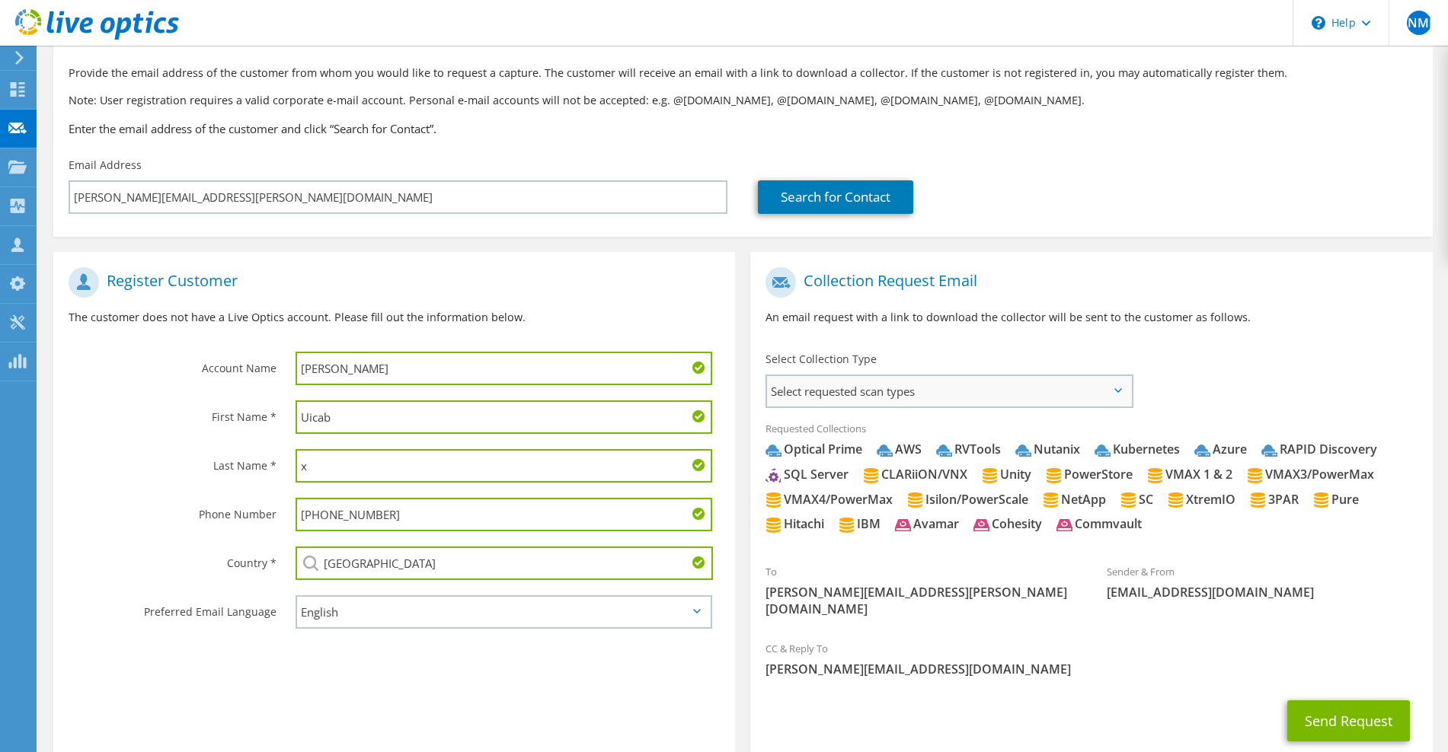
click at [871, 396] on span "Select requested scan types" at bounding box center [948, 391] width 363 height 30
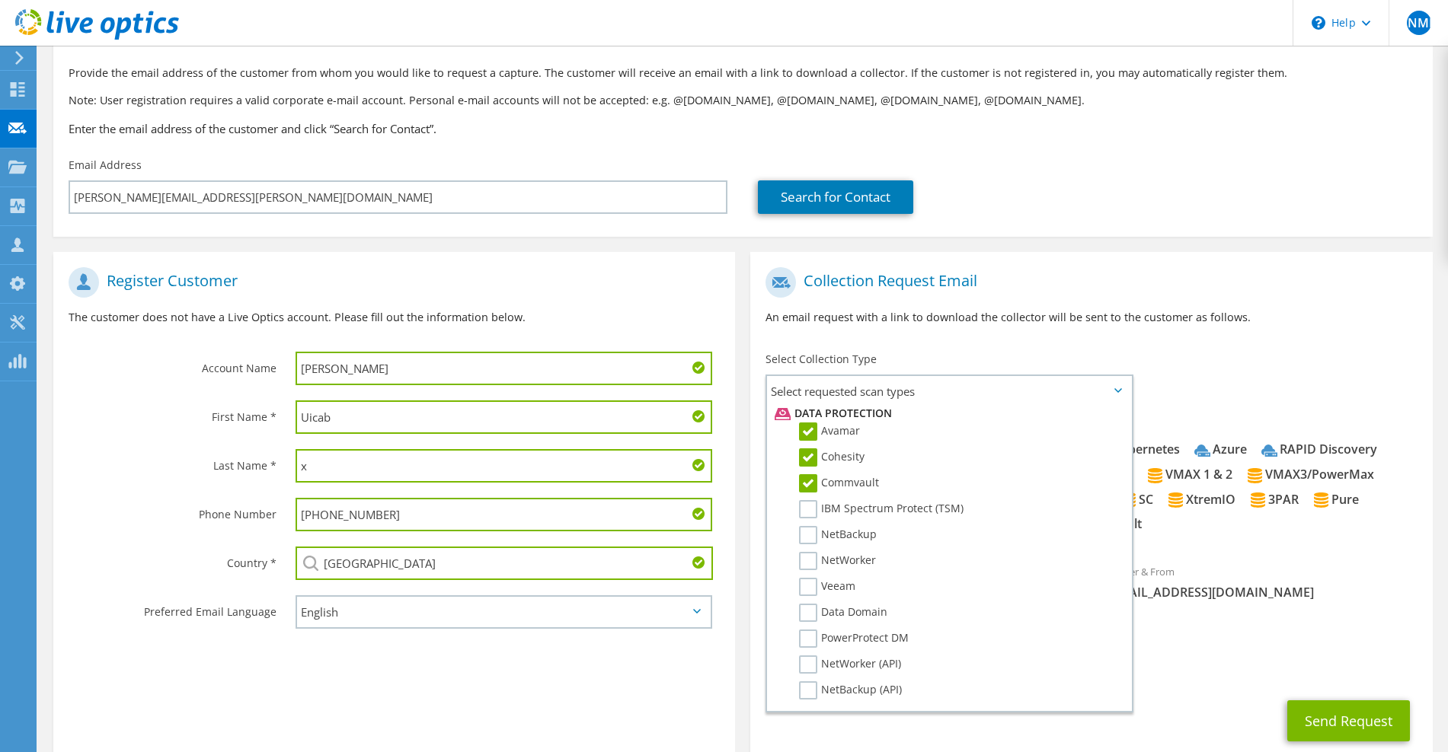
click at [816, 504] on label "IBM Spectrum Protect (TSM)" at bounding box center [881, 509] width 164 height 18
click at [0, 0] on input "IBM Spectrum Protect (TSM)" at bounding box center [0, 0] width 0 height 0
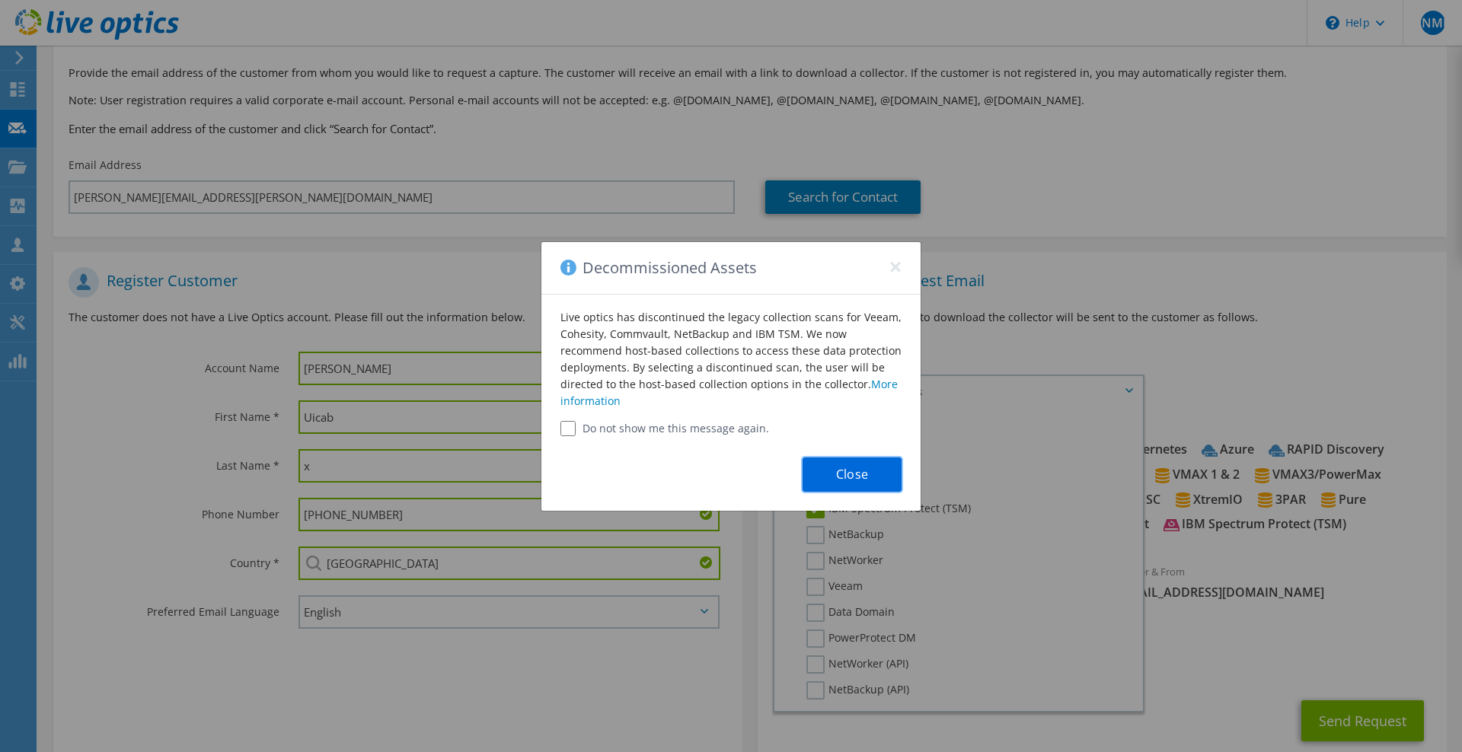
click at [848, 458] on button "Close" at bounding box center [852, 475] width 99 height 34
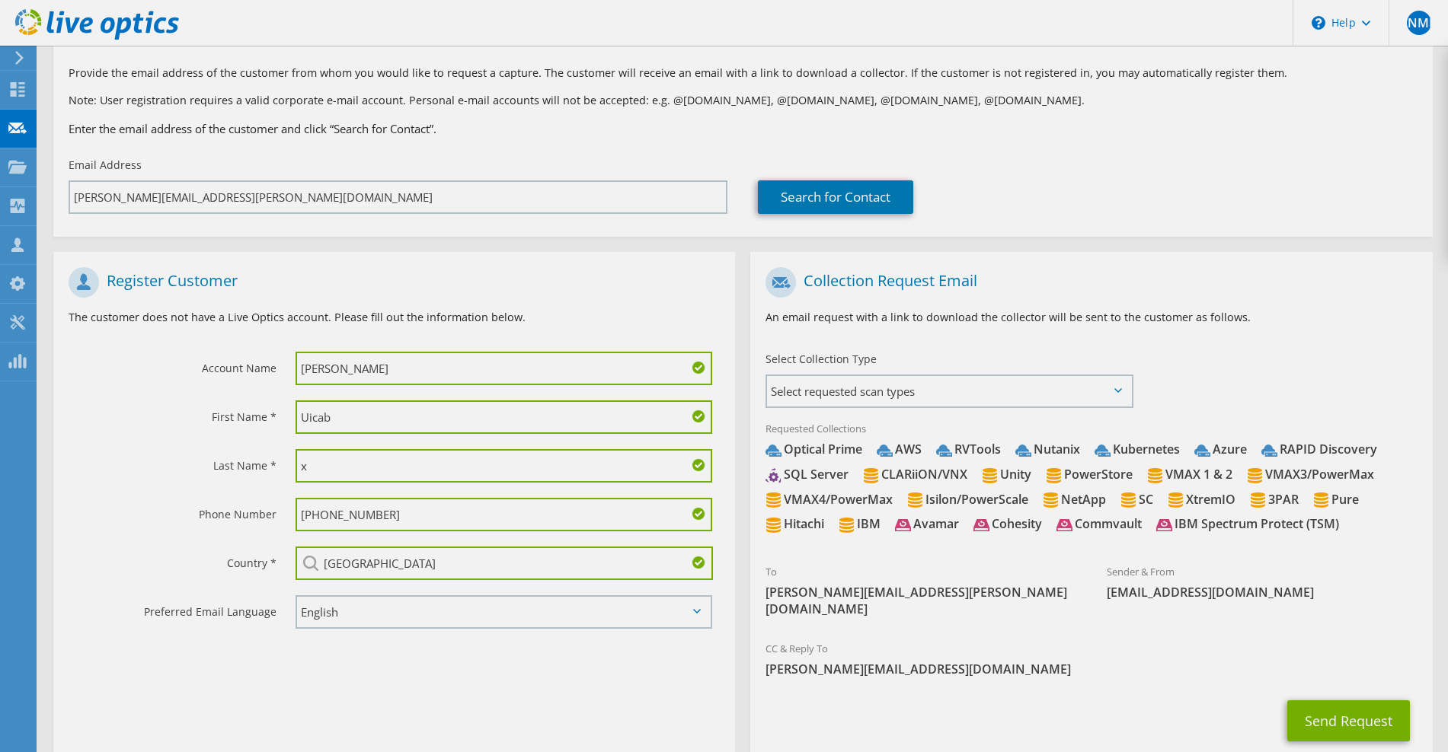
click at [873, 390] on span "Select requested scan types" at bounding box center [948, 391] width 363 height 30
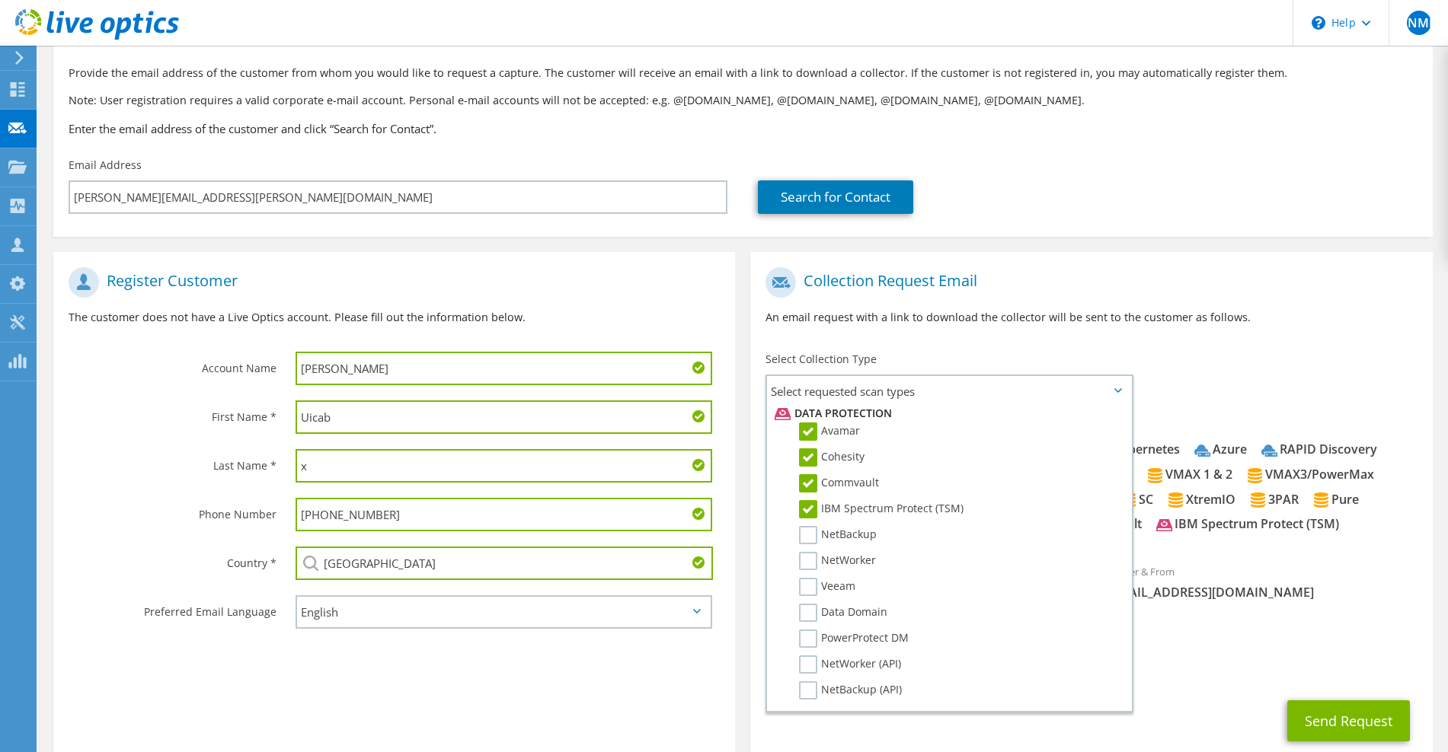
click at [810, 541] on label "NetBackup" at bounding box center [838, 535] width 78 height 18
click at [0, 0] on input "NetBackup" at bounding box center [0, 0] width 0 height 0
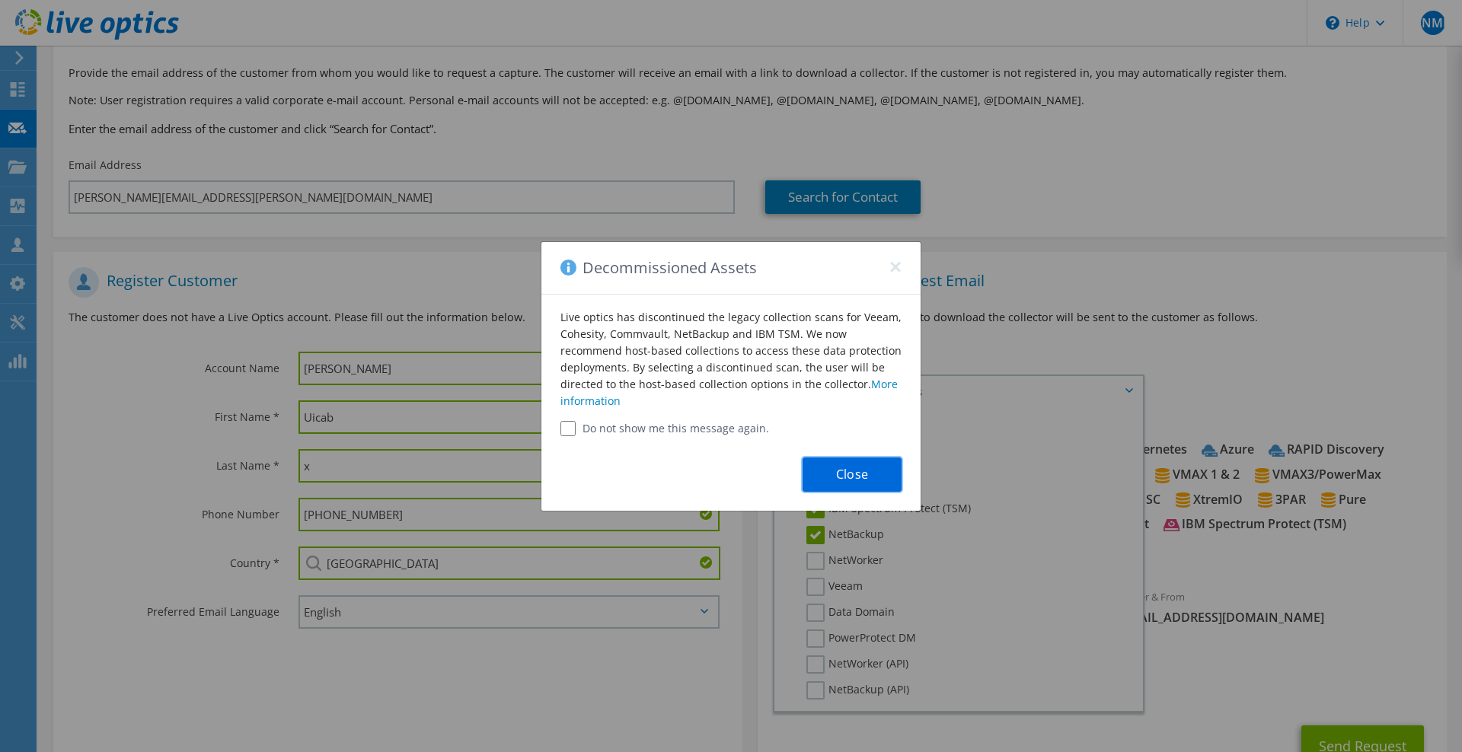
click at [862, 474] on button "Close" at bounding box center [852, 475] width 99 height 34
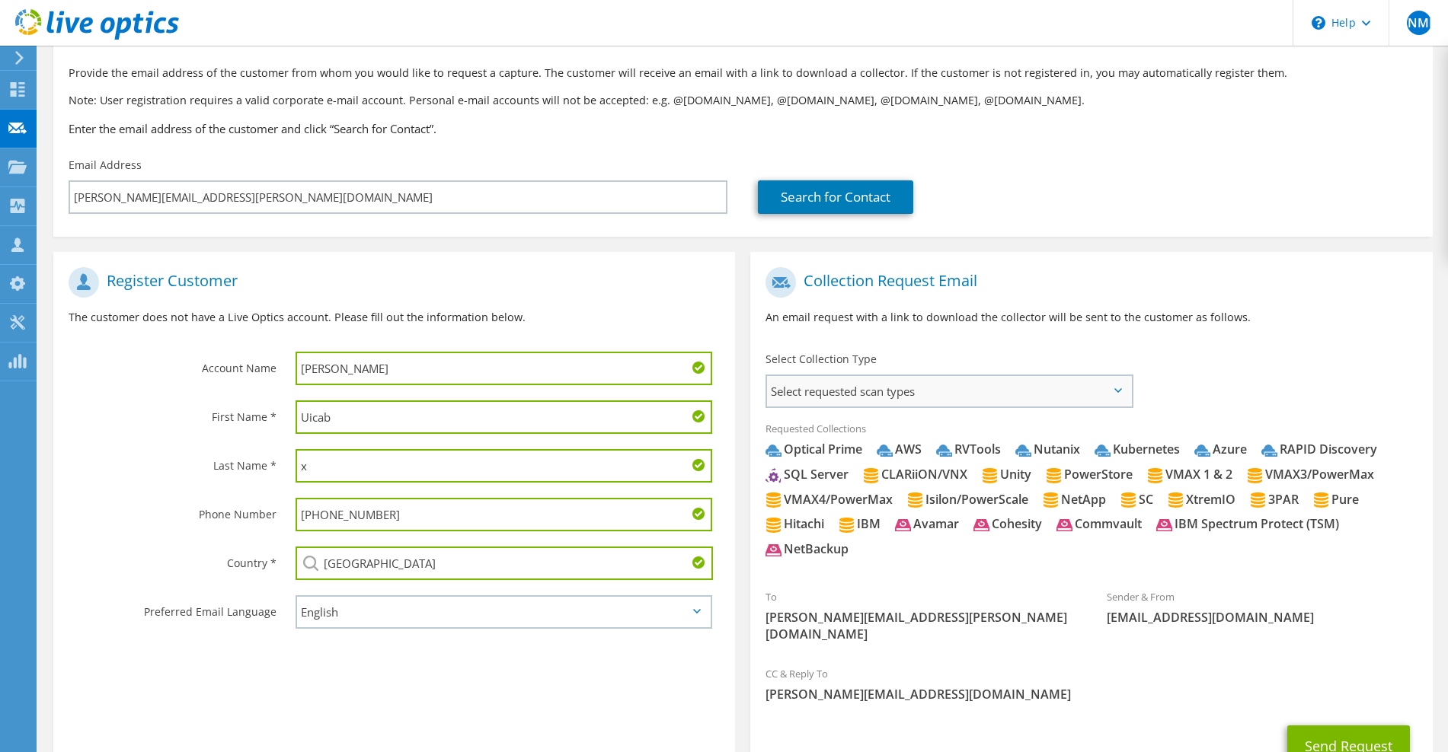
click at [913, 397] on span "Select requested scan types" at bounding box center [948, 391] width 363 height 30
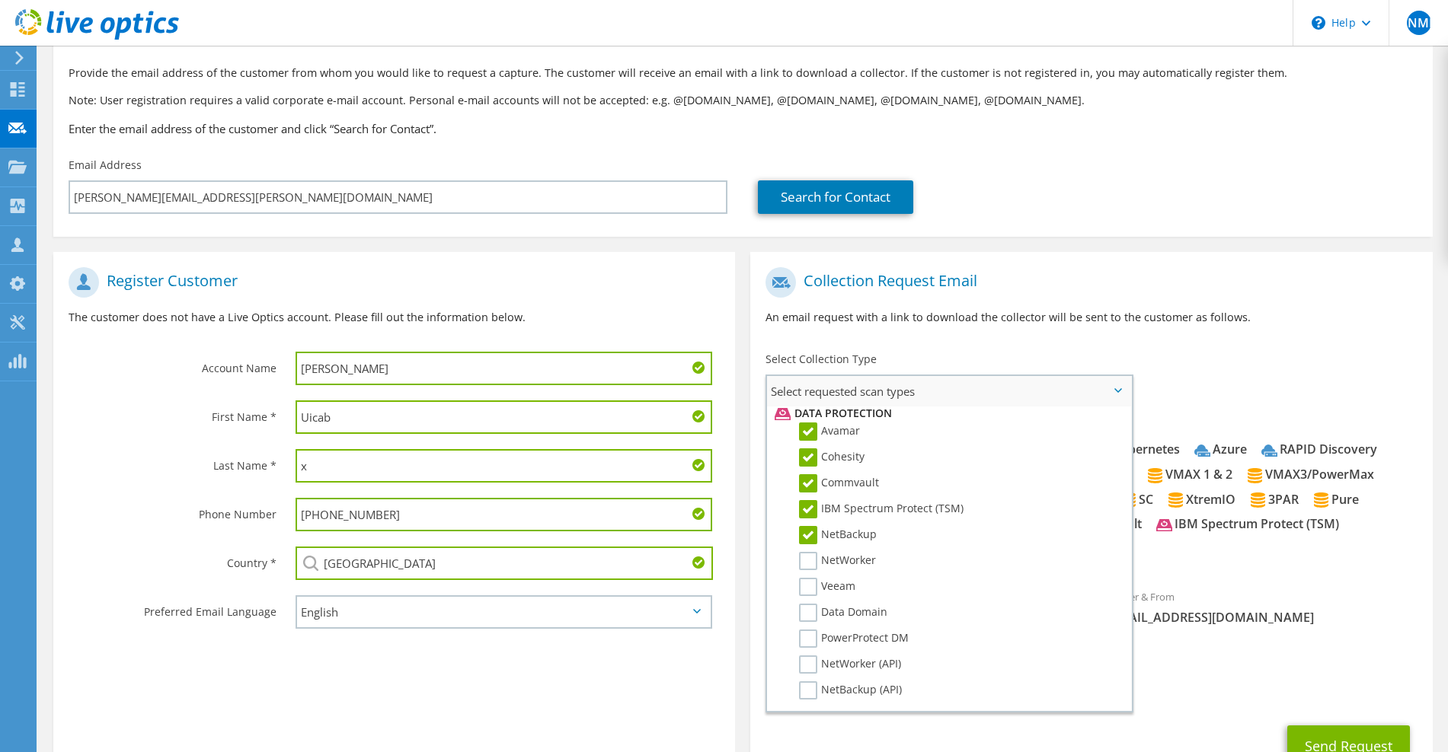
click at [803, 576] on li "NetWorker" at bounding box center [947, 565] width 352 height 26
click at [810, 565] on label "NetWorker" at bounding box center [837, 561] width 77 height 18
click at [0, 0] on input "NetWorker" at bounding box center [0, 0] width 0 height 0
click at [818, 582] on label "Veeam" at bounding box center [827, 587] width 56 height 18
click at [0, 0] on input "Veeam" at bounding box center [0, 0] width 0 height 0
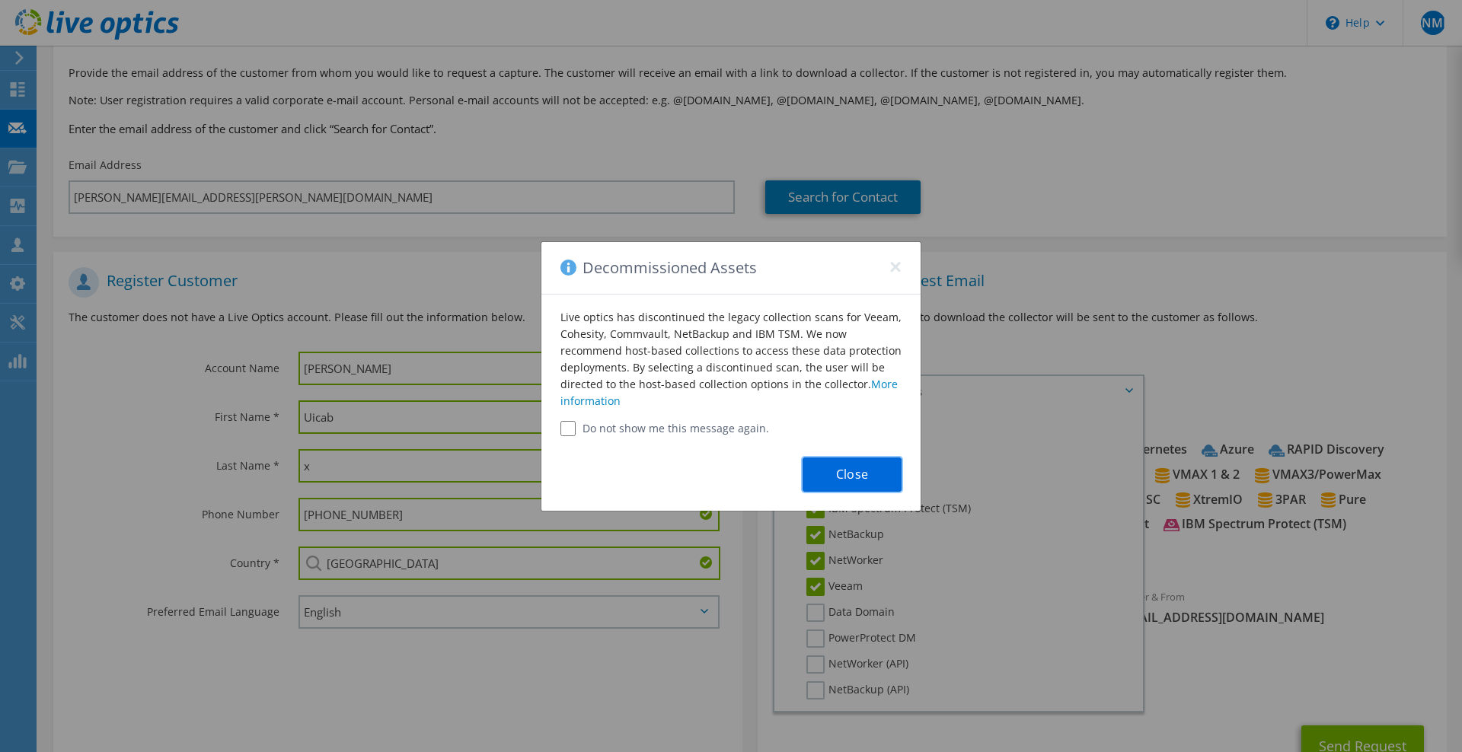
click at [861, 480] on button "Close" at bounding box center [852, 475] width 99 height 34
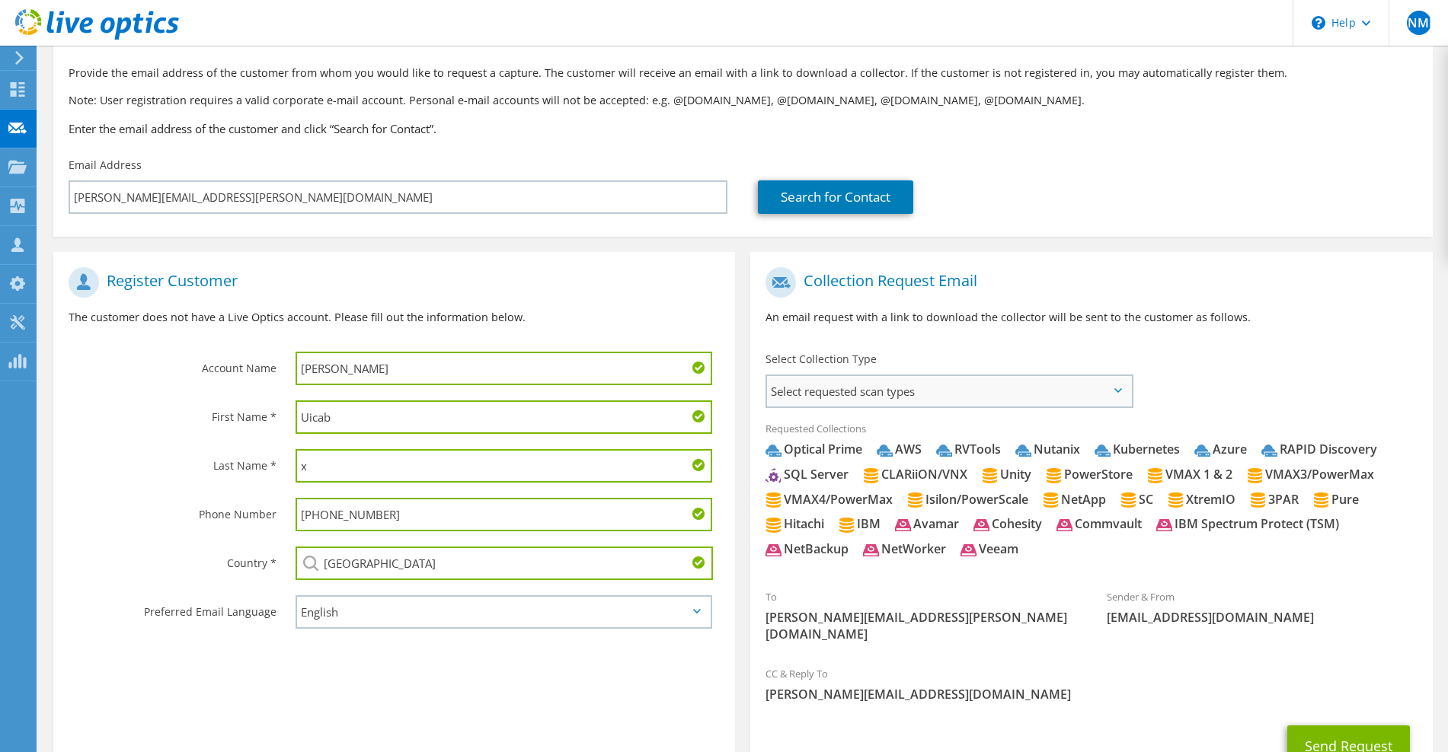
drag, startPoint x: 881, startPoint y: 393, endPoint x: 870, endPoint y: 410, distance: 20.9
click at [880, 394] on span "Select requested scan types" at bounding box center [948, 391] width 363 height 30
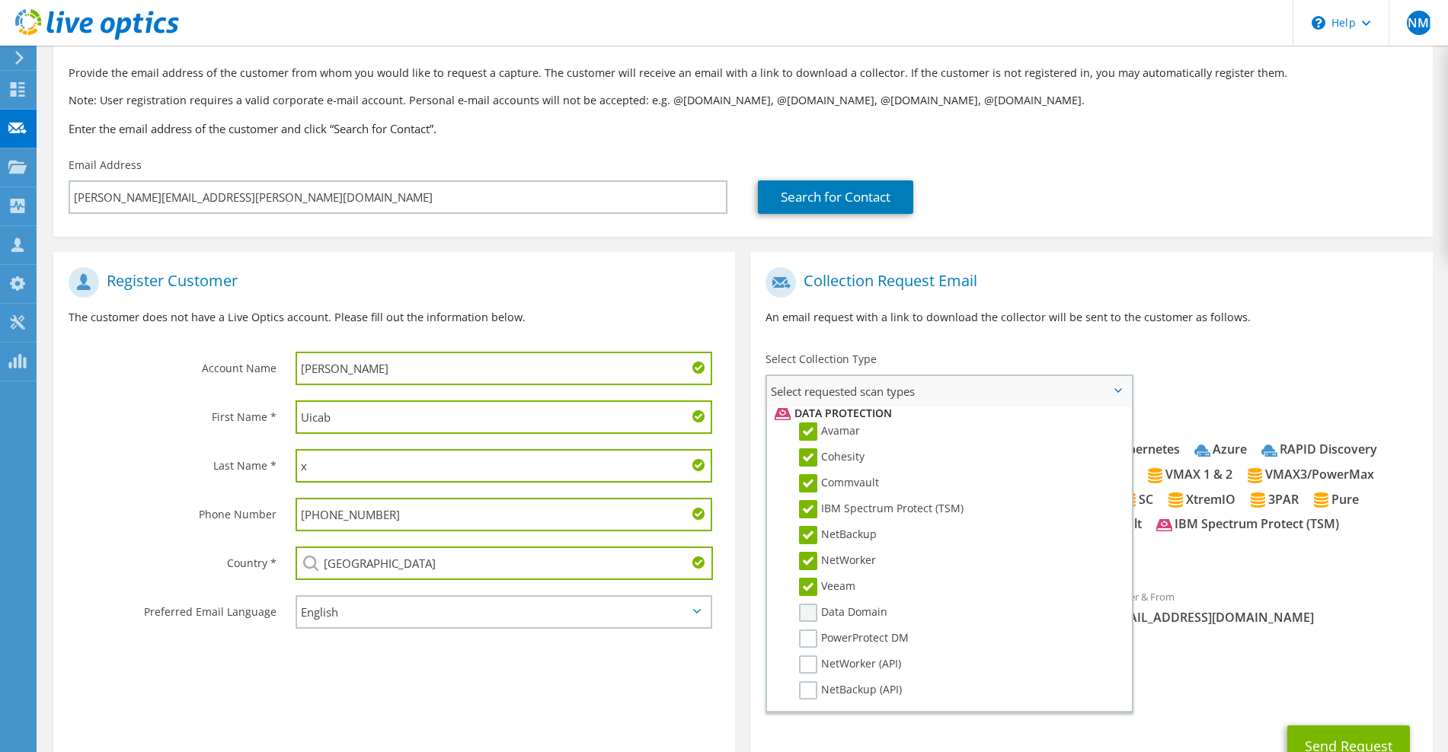
click at [813, 607] on label "Data Domain" at bounding box center [843, 613] width 88 height 18
click at [0, 0] on input "Data Domain" at bounding box center [0, 0] width 0 height 0
click at [808, 637] on label "PowerProtect DM" at bounding box center [854, 639] width 110 height 18
click at [0, 0] on input "PowerProtect DM" at bounding box center [0, 0] width 0 height 0
click at [806, 666] on label "NetWorker (API)" at bounding box center [850, 665] width 102 height 18
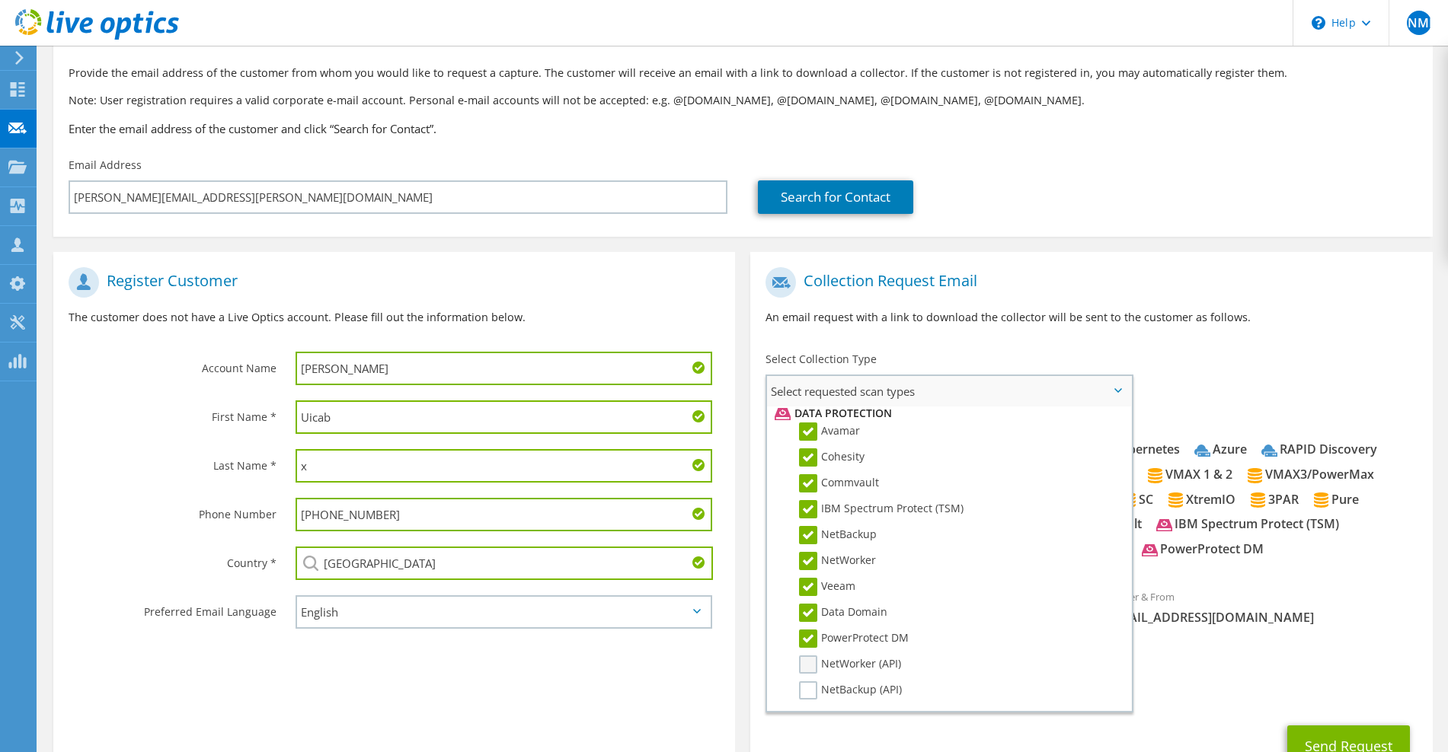
click at [0, 0] on input "NetWorker (API)" at bounding box center [0, 0] width 0 height 0
click at [811, 693] on label "NetBackup (API)" at bounding box center [850, 691] width 103 height 18
click at [0, 0] on input "NetBackup (API)" at bounding box center [0, 0] width 0 height 0
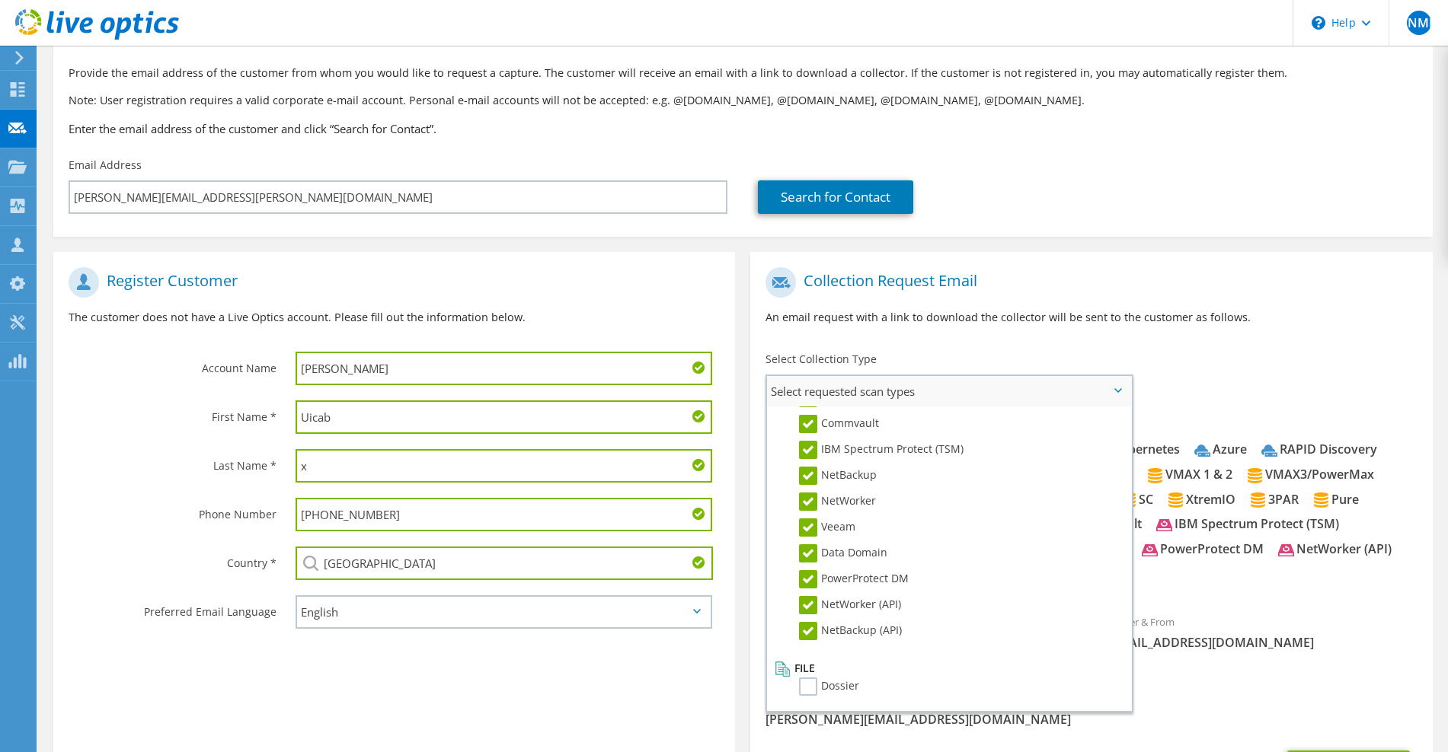
scroll to position [723, 0]
click at [800, 686] on label "Dossier" at bounding box center [829, 688] width 60 height 18
click at [0, 0] on input "Dossier" at bounding box center [0, 0] width 0 height 0
click at [1225, 400] on div "To javier.uicab@transporteyucatan.org.mx Sender & From liveoptics@liveoptics.com" at bounding box center [1091, 471] width 682 height 423
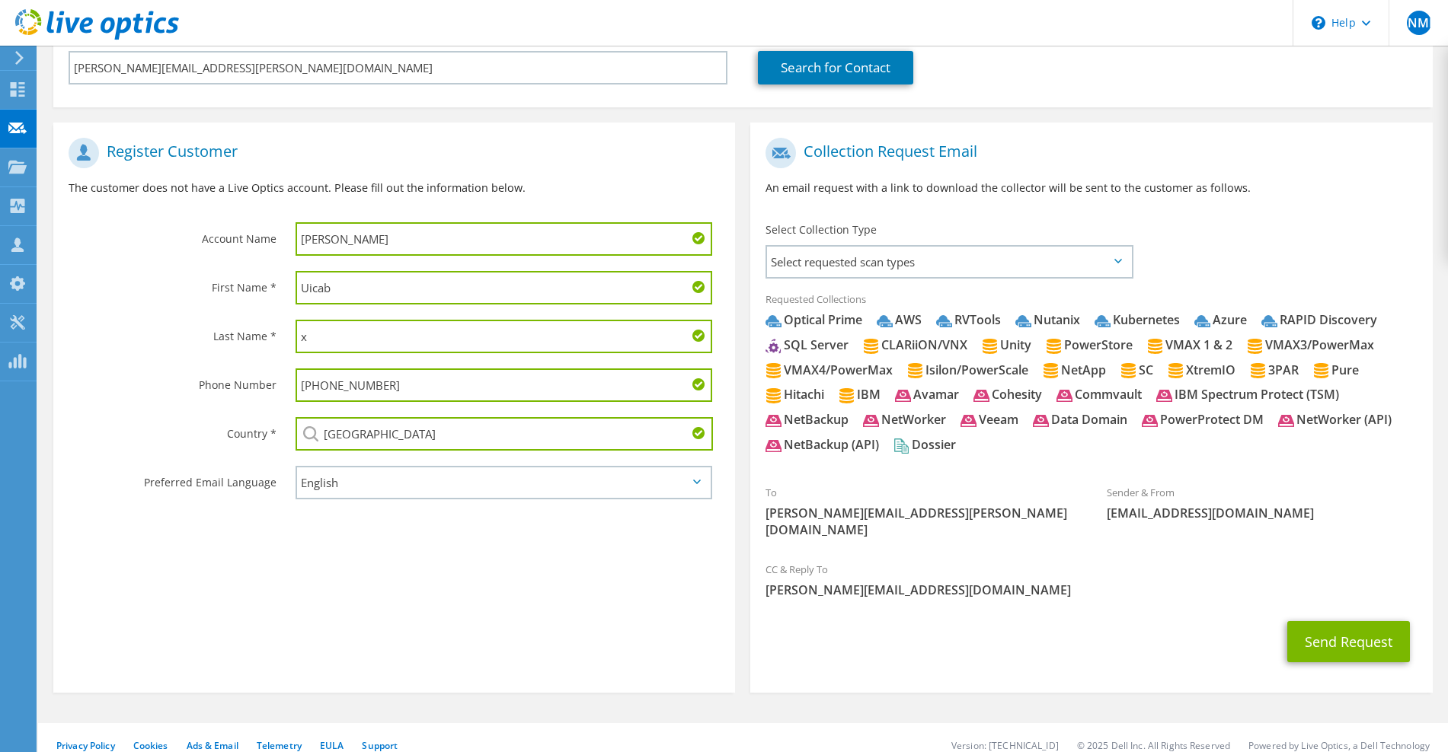
scroll to position [209, 0]
click at [1317, 622] on button "Send Request" at bounding box center [1348, 642] width 123 height 41
